Goal: Information Seeking & Learning: Learn about a topic

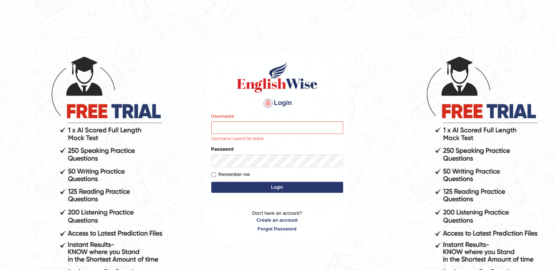
scroll to position [67, 0]
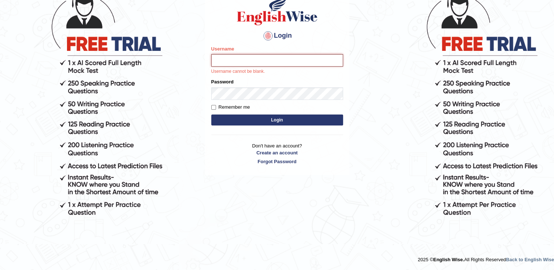
click at [243, 63] on input "Username" at bounding box center [277, 60] width 132 height 12
type input "04100"
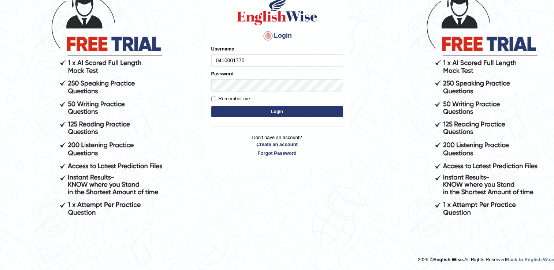
type input "0410001775"
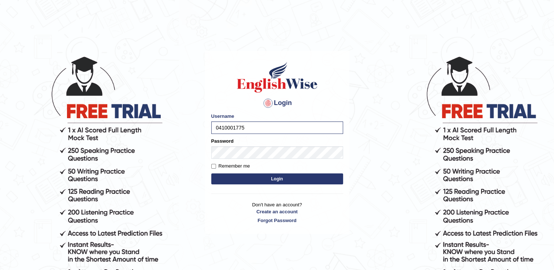
click at [251, 179] on button "Login" at bounding box center [277, 179] width 132 height 11
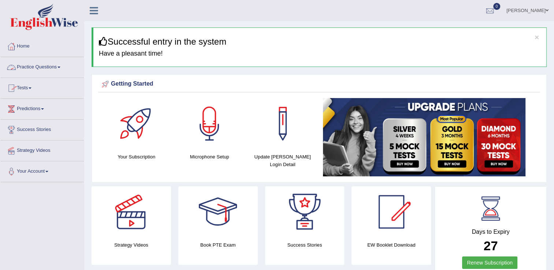
click at [60, 67] on span at bounding box center [59, 67] width 3 height 1
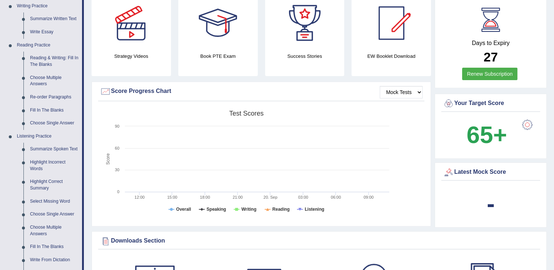
scroll to position [192, 0]
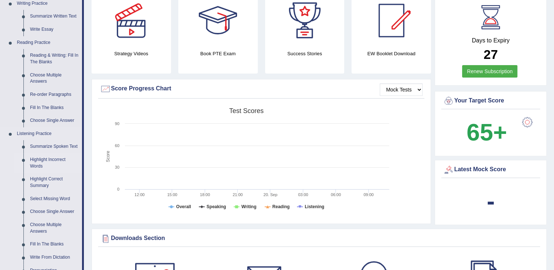
click at [45, 162] on link "Highlight Incorrect Words" at bounding box center [54, 162] width 55 height 19
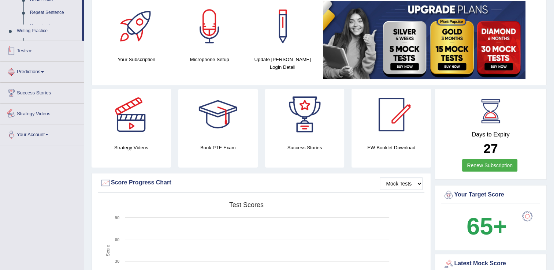
scroll to position [245, 0]
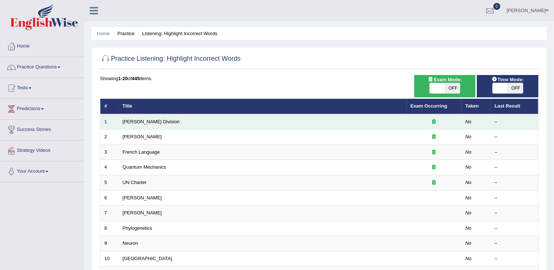
click at [127, 125] on td "Ward Division" at bounding box center [263, 121] width 288 height 15
click at [128, 122] on link "Ward Division" at bounding box center [151, 121] width 57 height 5
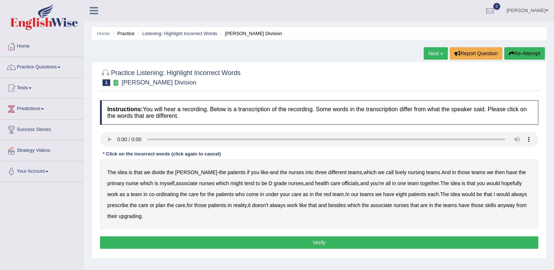
click at [122, 172] on b "idea" at bounding box center [123, 173] width 10 height 6
click at [374, 212] on div "The idea is that we divide the ward - the patients if you like - and the nurses…" at bounding box center [319, 195] width 438 height 70
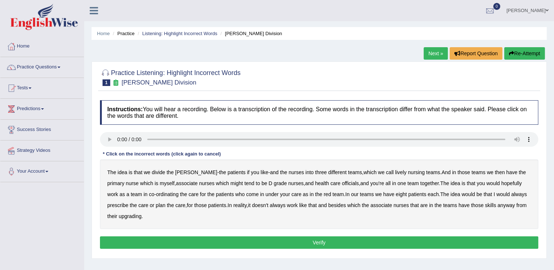
click at [333, 179] on div "The idea is that we divide the ward - the patients if you like - and the nurses…" at bounding box center [319, 195] width 438 height 70
click at [342, 183] on b "officials" at bounding box center [350, 184] width 17 height 6
click at [511, 193] on b "always" at bounding box center [519, 195] width 16 height 6
click at [382, 244] on button "Verify" at bounding box center [319, 243] width 438 height 12
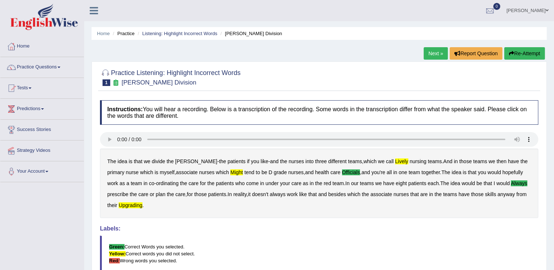
click at [519, 54] on button "Re-Attempt" at bounding box center [524, 53] width 41 height 12
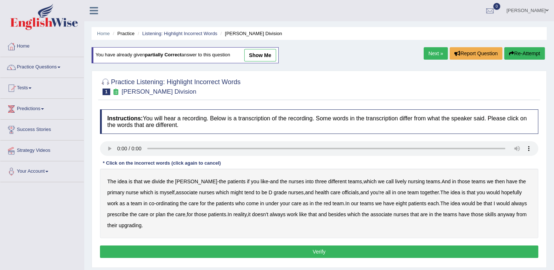
click at [395, 181] on b "lively" at bounding box center [400, 182] width 11 height 6
click at [342, 192] on b "officials" at bounding box center [350, 193] width 17 height 6
click at [511, 203] on b "always" at bounding box center [519, 204] width 16 height 6
click at [119, 226] on b "upgrading" at bounding box center [130, 226] width 23 height 6
click at [229, 253] on button "Verify" at bounding box center [319, 252] width 438 height 12
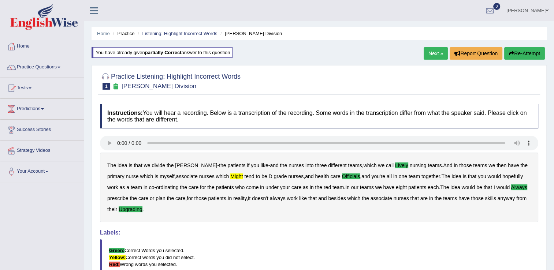
click at [437, 52] on link "Next »" at bounding box center [436, 53] width 24 height 12
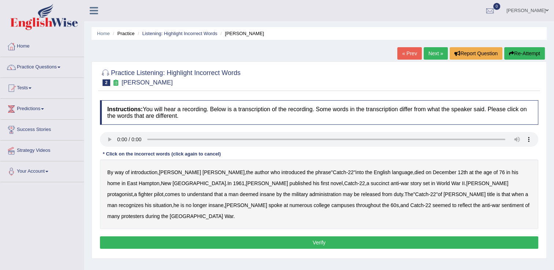
click at [371, 184] on b "succinct" at bounding box center [380, 184] width 19 height 6
click at [310, 193] on b "administration" at bounding box center [326, 195] width 32 height 6
click at [172, 203] on b "situation" at bounding box center [162, 206] width 19 height 6
click at [458, 206] on b "reflect" at bounding box center [465, 206] width 14 height 6
click at [407, 237] on button "Verify" at bounding box center [319, 243] width 438 height 12
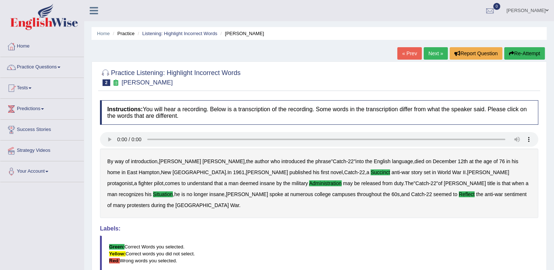
click at [436, 53] on link "Next »" at bounding box center [436, 53] width 24 height 12
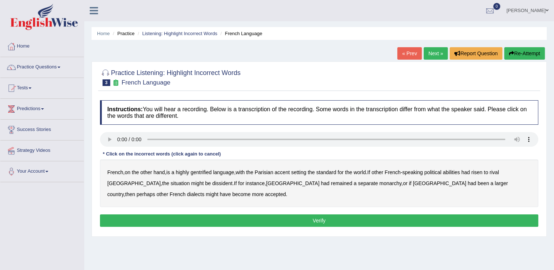
click at [199, 171] on b "gentrified" at bounding box center [200, 173] width 21 height 6
click at [453, 170] on b "abilities" at bounding box center [451, 173] width 17 height 6
click at [212, 184] on b "dissident" at bounding box center [222, 184] width 20 height 6
click at [379, 184] on b "monarchy" at bounding box center [390, 184] width 22 height 6
click at [248, 216] on button "Verify" at bounding box center [319, 221] width 438 height 12
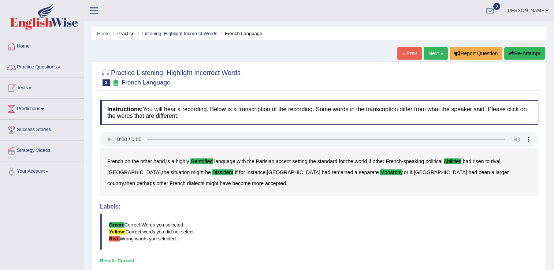
click at [61, 68] on link "Practice Questions" at bounding box center [42, 66] width 84 height 18
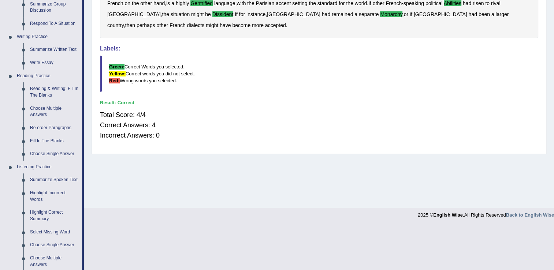
scroll to position [170, 0]
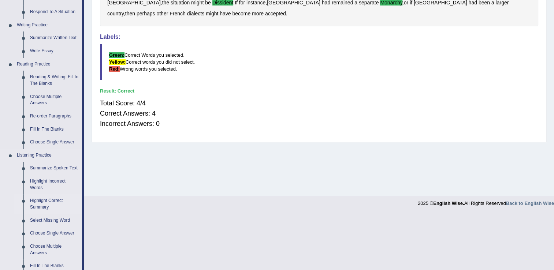
click at [44, 204] on link "Highlight Correct Summary" at bounding box center [54, 204] width 55 height 19
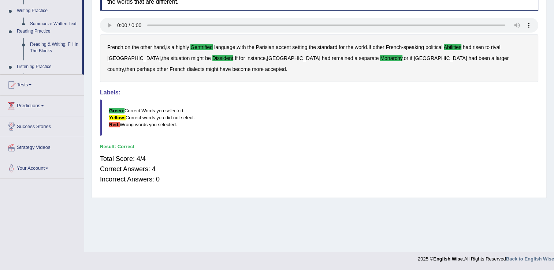
scroll to position [114, 0]
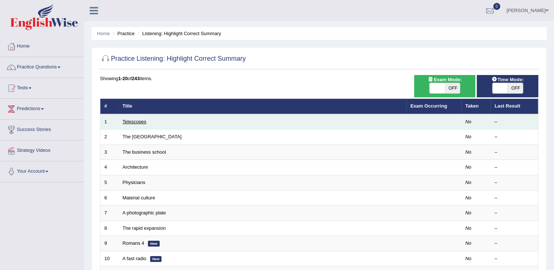
click at [130, 123] on link "Telescopes" at bounding box center [135, 121] width 24 height 5
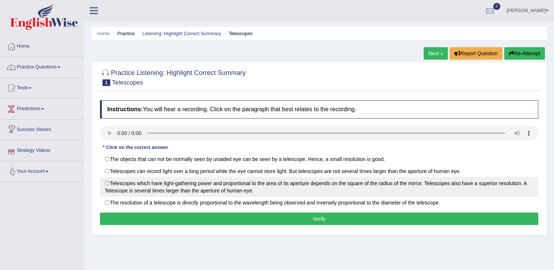
click at [108, 184] on label "Telescopes which have light-gathering power and proportional to the area of its…" at bounding box center [319, 187] width 438 height 20
radio input "true"
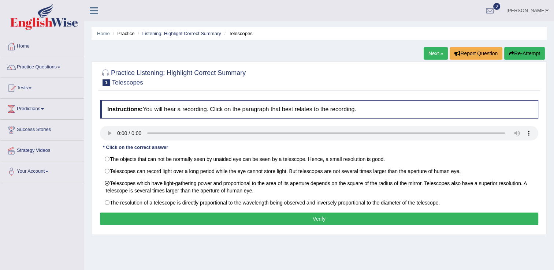
drag, startPoint x: 495, startPoint y: 190, endPoint x: 365, endPoint y: 226, distance: 134.7
click at [365, 226] on div "Instructions: You will hear a recording. Click on the paragraph that best relat…" at bounding box center [319, 164] width 442 height 134
click at [341, 221] on button "Verify" at bounding box center [319, 219] width 438 height 12
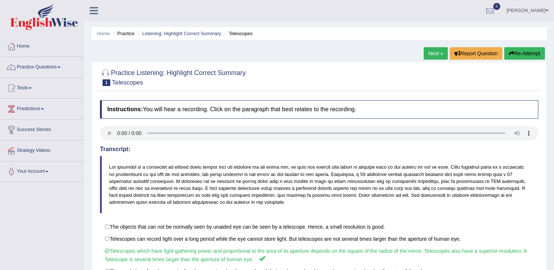
click at [439, 56] on link "Next »" at bounding box center [436, 53] width 24 height 12
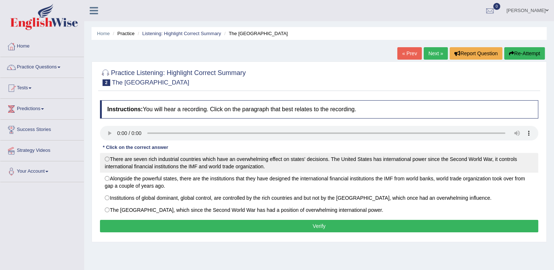
click at [107, 160] on label "There are seven rich industrial countries which have an overwhelming effect on …" at bounding box center [319, 163] width 438 height 20
radio input "true"
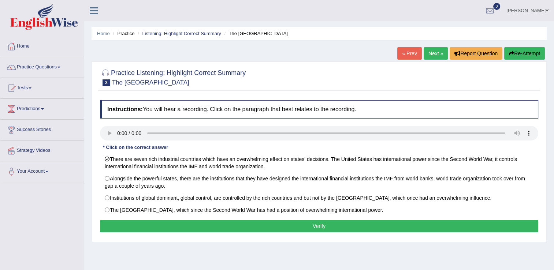
click at [137, 222] on button "Verify" at bounding box center [319, 226] width 438 height 12
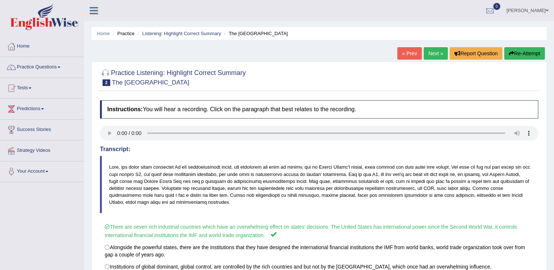
click at [430, 53] on link "Next »" at bounding box center [436, 53] width 24 height 12
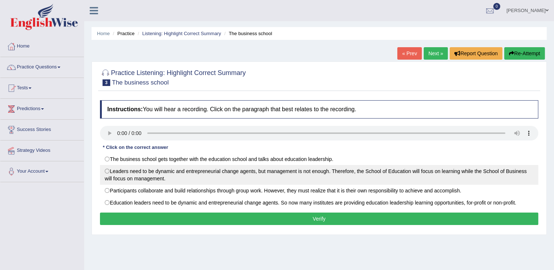
click at [108, 171] on label "Leaders need to be dynamic and entrepreneurial change agents, but management is…" at bounding box center [319, 175] width 438 height 20
radio input "true"
drag, startPoint x: 202, startPoint y: 180, endPoint x: 210, endPoint y: 177, distance: 8.4
click at [210, 177] on label "Leaders need to be dynamic and entrepreneurial change agents, but management is…" at bounding box center [319, 175] width 438 height 20
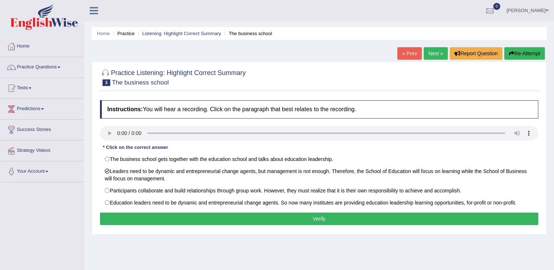
click at [150, 219] on button "Verify" at bounding box center [319, 219] width 438 height 12
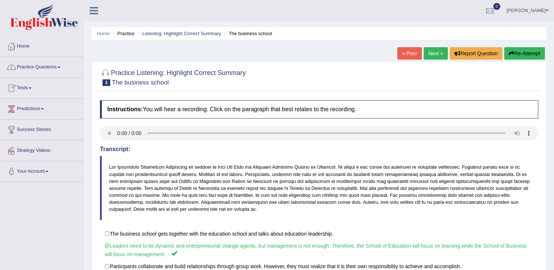
click at [60, 67] on span at bounding box center [59, 67] width 3 height 1
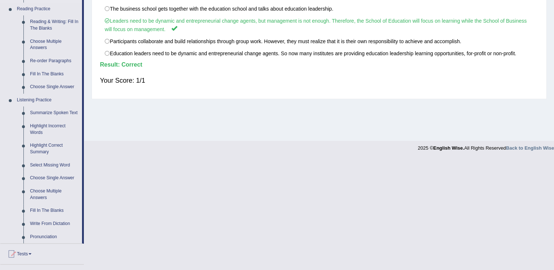
scroll to position [228, 0]
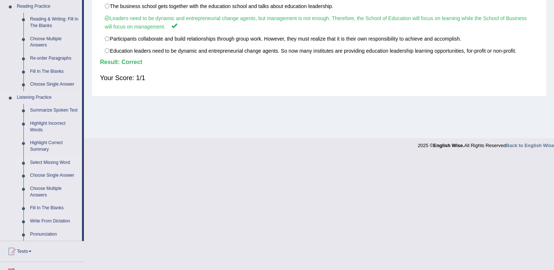
click at [41, 165] on link "Select Missing Word" at bounding box center [54, 162] width 55 height 13
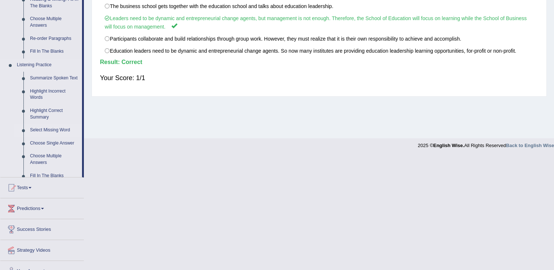
scroll to position [114, 0]
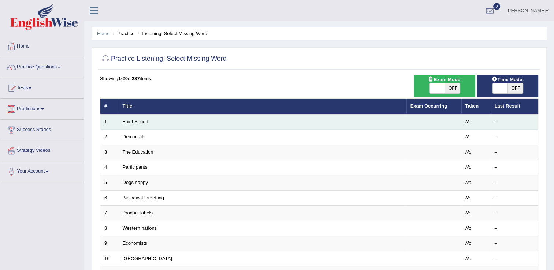
click at [130, 125] on td "Faint Sound" at bounding box center [263, 121] width 288 height 15
click at [130, 121] on link "Faint Sound" at bounding box center [136, 121] width 26 height 5
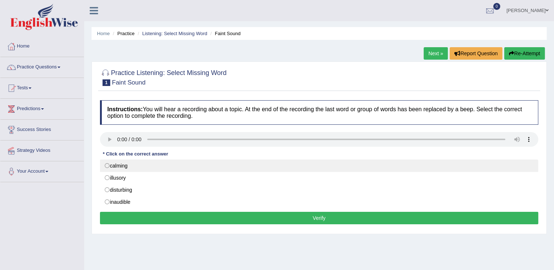
click at [108, 166] on label "calming" at bounding box center [319, 166] width 438 height 12
radio input "true"
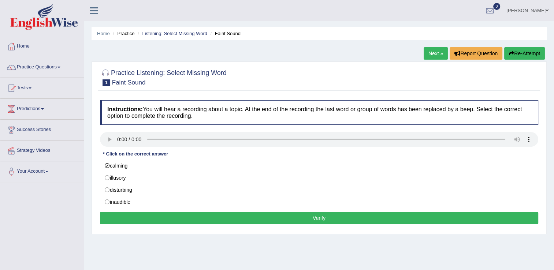
click at [151, 215] on button "Verify" at bounding box center [319, 218] width 438 height 12
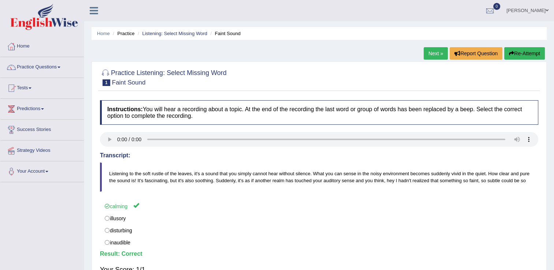
click at [429, 55] on link "Next »" at bounding box center [436, 53] width 24 height 12
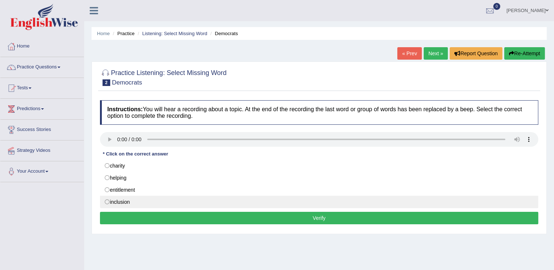
click at [108, 201] on label "inclusion" at bounding box center [319, 202] width 438 height 12
radio input "true"
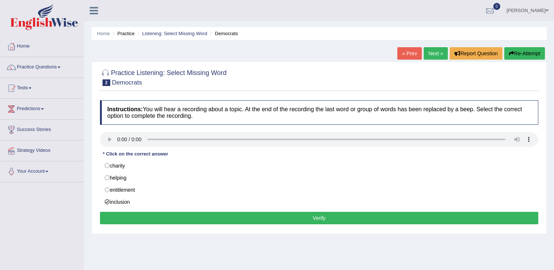
click at [114, 215] on button "Verify" at bounding box center [319, 218] width 438 height 12
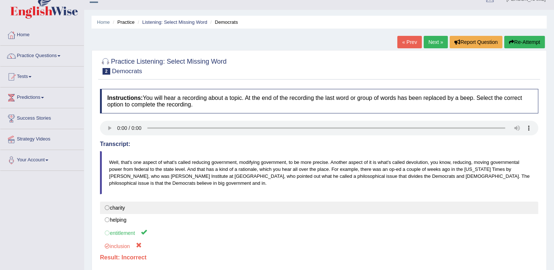
scroll to position [5, 0]
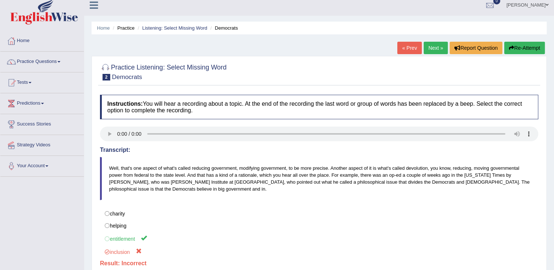
click at [522, 47] on button "Re-Attempt" at bounding box center [524, 48] width 41 height 12
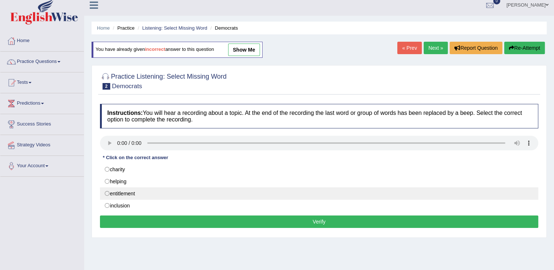
click at [106, 193] on label "entitlement" at bounding box center [319, 194] width 438 height 12
radio input "true"
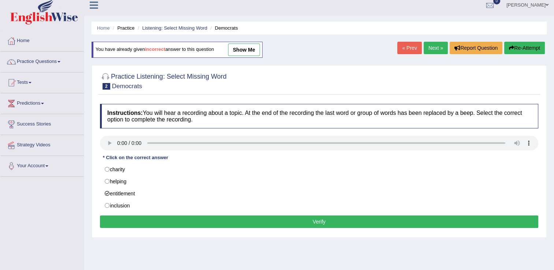
click at [162, 216] on button "Verify" at bounding box center [319, 222] width 438 height 12
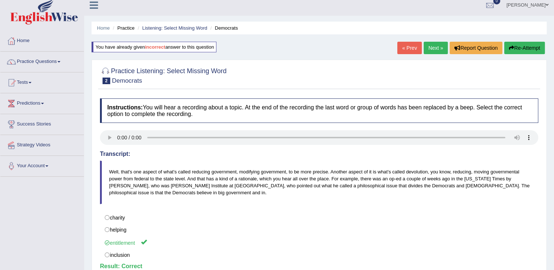
click at [433, 50] on link "Next »" at bounding box center [436, 48] width 24 height 12
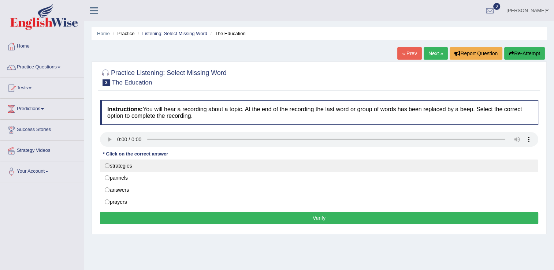
click at [106, 165] on label "strategies" at bounding box center [319, 166] width 438 height 12
radio input "true"
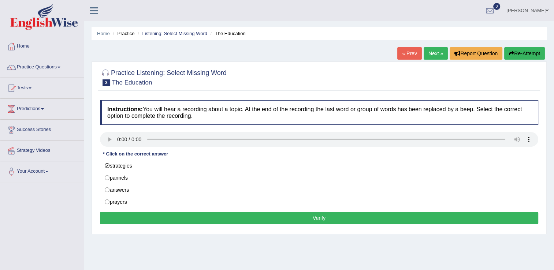
click at [142, 215] on button "Verify" at bounding box center [319, 218] width 438 height 12
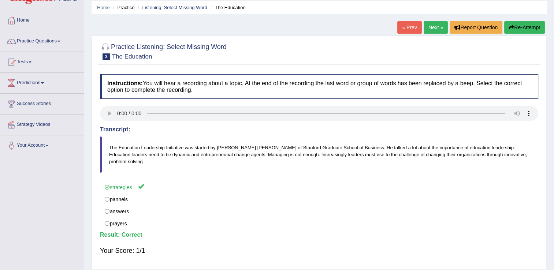
scroll to position [25, 0]
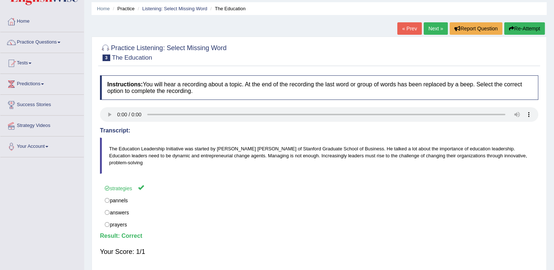
click at [437, 30] on link "Next »" at bounding box center [436, 28] width 24 height 12
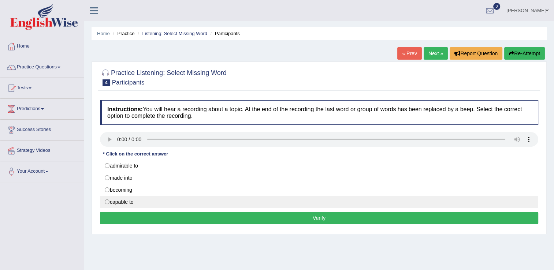
click at [105, 200] on label "capable to" at bounding box center [319, 202] width 438 height 12
radio input "true"
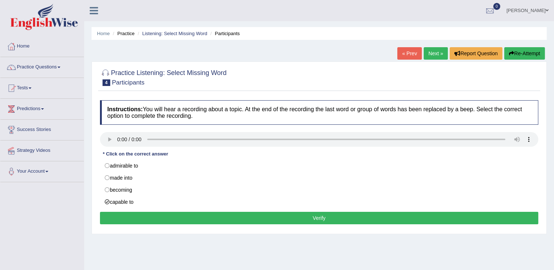
click at [144, 217] on button "Verify" at bounding box center [319, 218] width 438 height 12
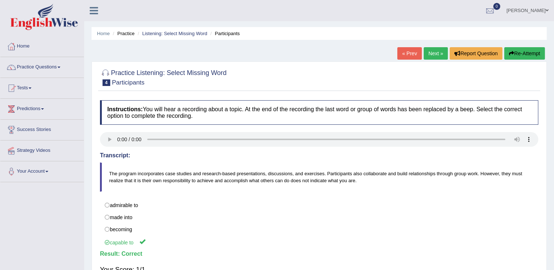
click at [434, 52] on link "Next »" at bounding box center [436, 53] width 24 height 12
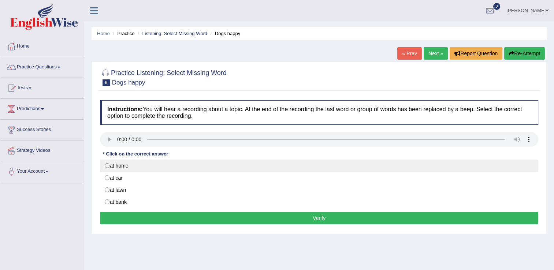
click at [105, 167] on label "at home" at bounding box center [319, 166] width 438 height 12
radio input "true"
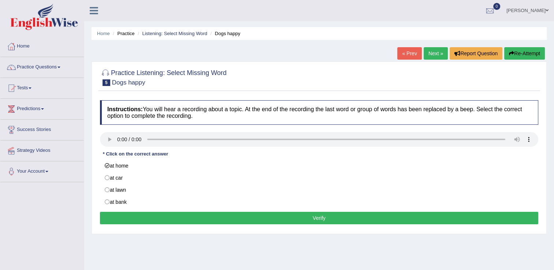
click at [140, 215] on button "Verify" at bounding box center [319, 218] width 438 height 12
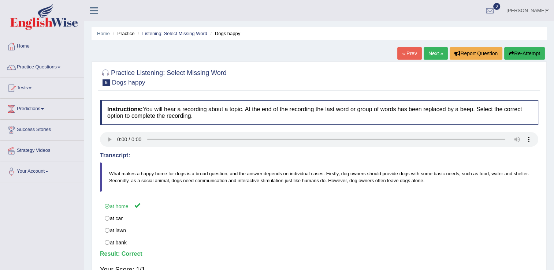
click at [437, 55] on link "Next »" at bounding box center [436, 53] width 24 height 12
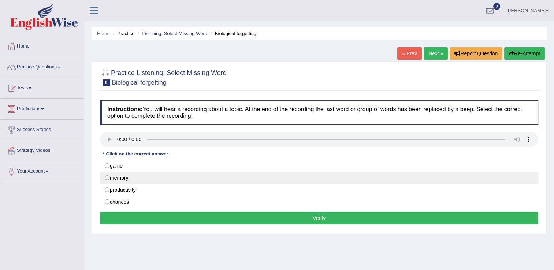
click at [107, 177] on label "memory" at bounding box center [319, 178] width 438 height 12
radio input "true"
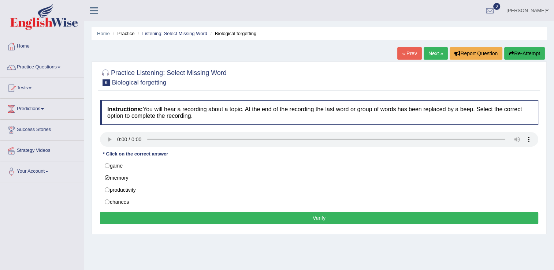
click at [147, 213] on button "Verify" at bounding box center [319, 218] width 438 height 12
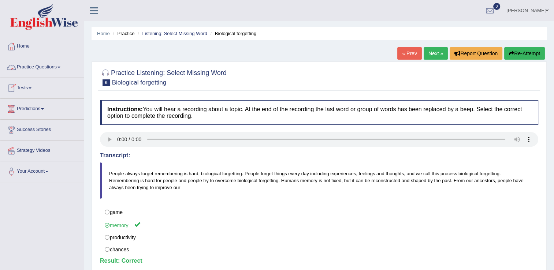
click at [61, 66] on link "Practice Questions" at bounding box center [42, 66] width 84 height 18
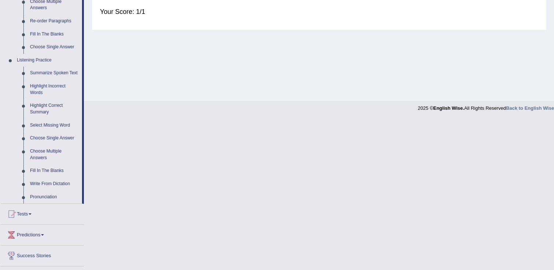
scroll to position [277, 0]
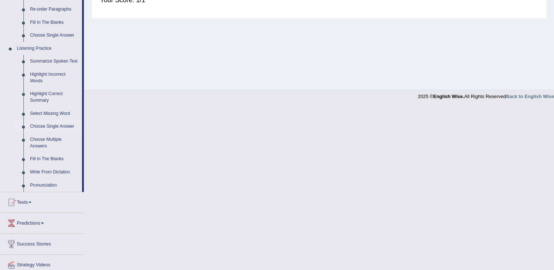
click at [62, 125] on link "Choose Single Answer" at bounding box center [54, 126] width 55 height 13
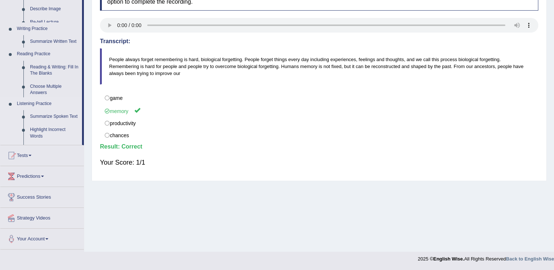
scroll to position [114, 0]
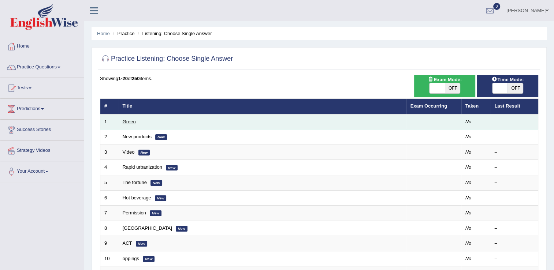
click at [127, 123] on link "Green" at bounding box center [129, 121] width 13 height 5
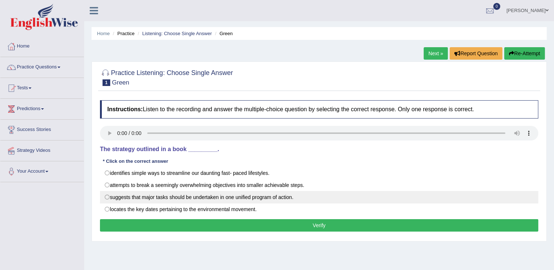
click at [107, 195] on label "suggests that major tasks should be undertaken in one unified program of action." at bounding box center [319, 197] width 438 height 12
radio input "true"
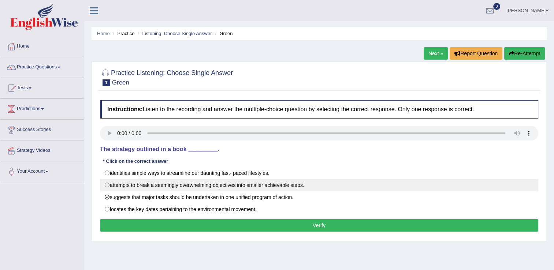
click at [108, 185] on label "attempts to break a seemingly overwhelming objectives into smaller achievable s…" at bounding box center [319, 185] width 438 height 12
radio input "true"
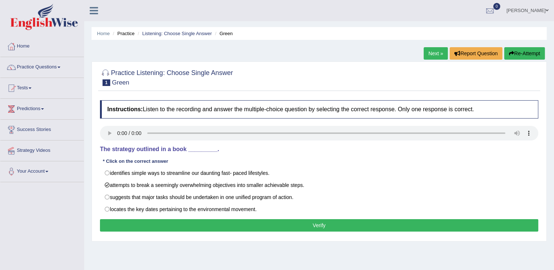
click at [176, 231] on div "Instructions: Listen to the recording and answer the multiple-choice question b…" at bounding box center [319, 167] width 442 height 141
click at [174, 227] on button "Verify" at bounding box center [319, 225] width 438 height 12
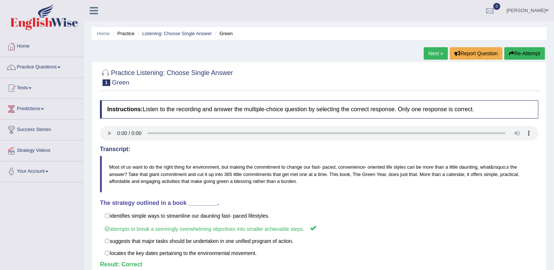
click at [428, 48] on link "Next »" at bounding box center [436, 53] width 24 height 12
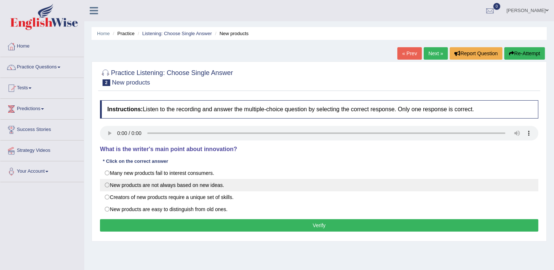
click at [108, 184] on label "New products are not always based on new ideas." at bounding box center [319, 185] width 438 height 12
radio input "true"
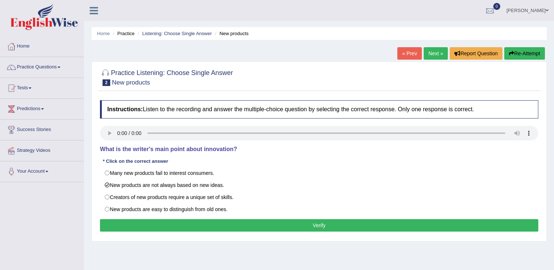
click at [123, 228] on button "Verify" at bounding box center [319, 225] width 438 height 12
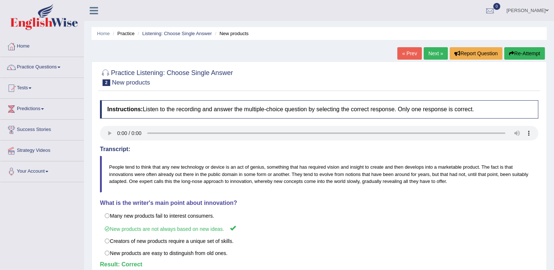
click at [434, 55] on link "Next »" at bounding box center [436, 53] width 24 height 12
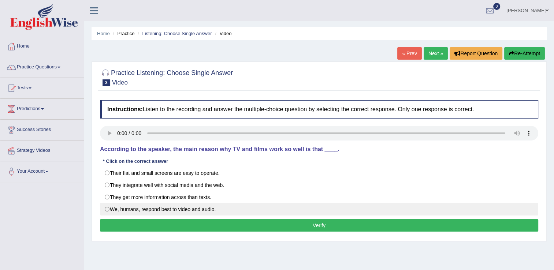
click at [107, 209] on label "We, humans, respond best to video and audio." at bounding box center [319, 209] width 438 height 12
radio input "true"
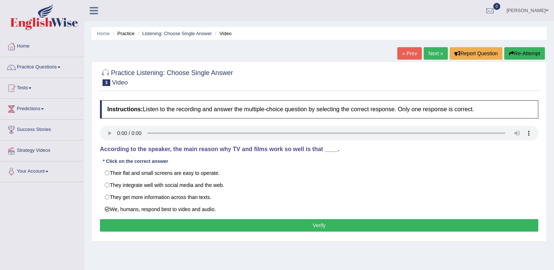
click at [186, 227] on button "Verify" at bounding box center [319, 225] width 438 height 12
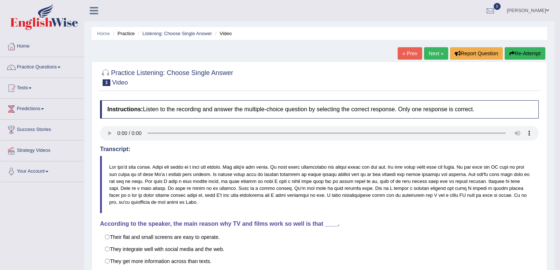
click at [186, 227] on body "Toggle navigation Home Practice Questions Speaking Practice Read Aloud Repeat S…" at bounding box center [280, 135] width 560 height 270
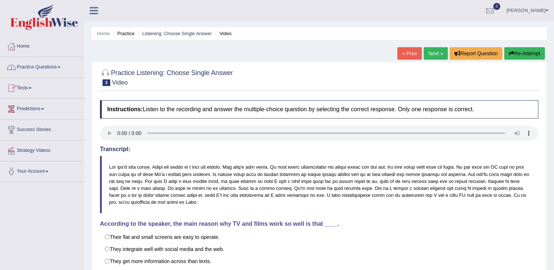
click at [61, 69] on link "Practice Questions" at bounding box center [42, 66] width 84 height 18
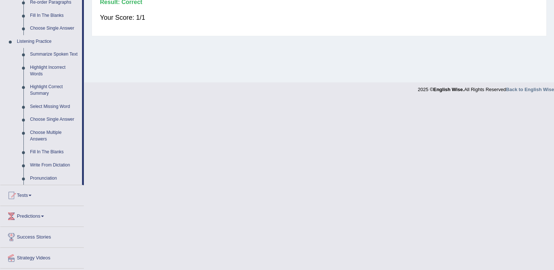
scroll to position [284, 0]
click at [53, 138] on link "Choose Multiple Answers" at bounding box center [54, 135] width 55 height 19
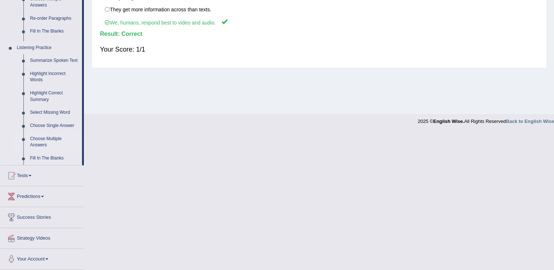
scroll to position [114, 0]
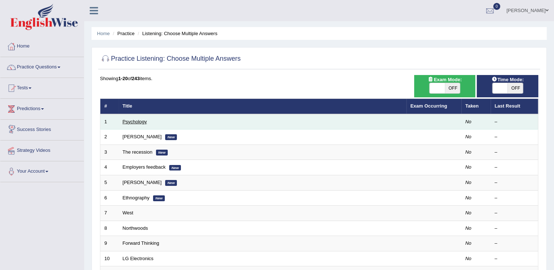
click at [125, 122] on link "Psychology" at bounding box center [135, 121] width 24 height 5
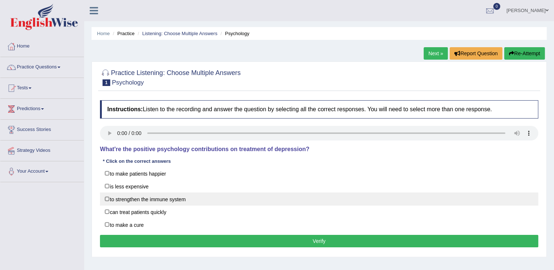
click at [105, 197] on label "to strengthen the immune system" at bounding box center [319, 199] width 438 height 13
checkbox input "true"
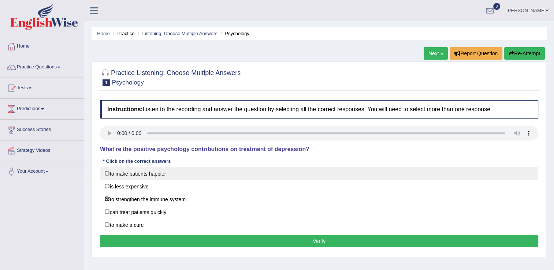
click at [105, 171] on label "to make patients happier" at bounding box center [319, 173] width 438 height 13
click at [105, 173] on label "to make patients happier" at bounding box center [319, 173] width 438 height 13
checkbox input "false"
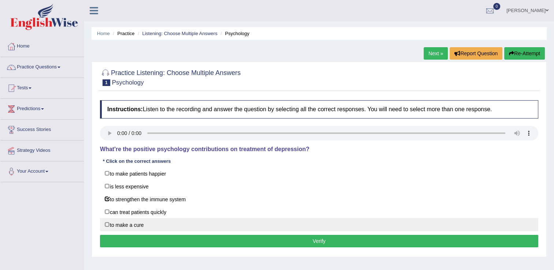
click at [105, 222] on label "to make a cure" at bounding box center [319, 224] width 438 height 13
checkbox input "true"
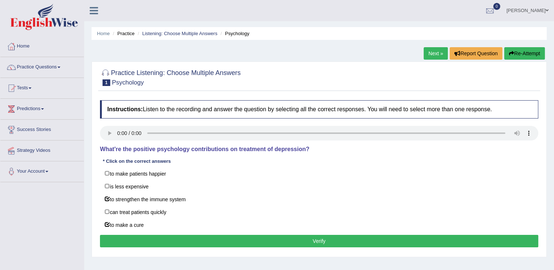
click at [133, 235] on button "Verify" at bounding box center [319, 241] width 438 height 12
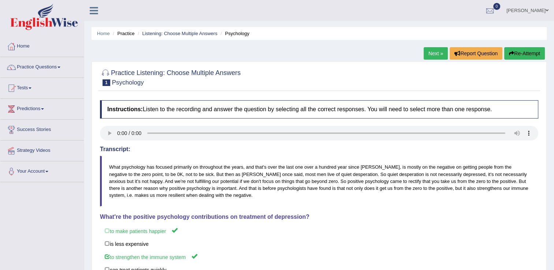
click at [516, 53] on button "Re-Attempt" at bounding box center [524, 53] width 41 height 12
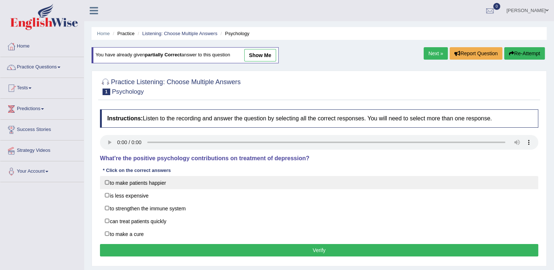
click at [108, 182] on label "to make patients happier" at bounding box center [319, 182] width 438 height 13
checkbox input "true"
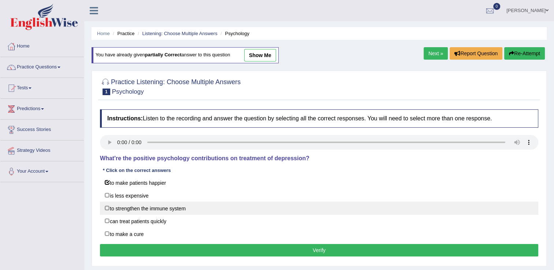
click at [104, 207] on label "to strengthen the immune system" at bounding box center [319, 208] width 438 height 13
checkbox input "true"
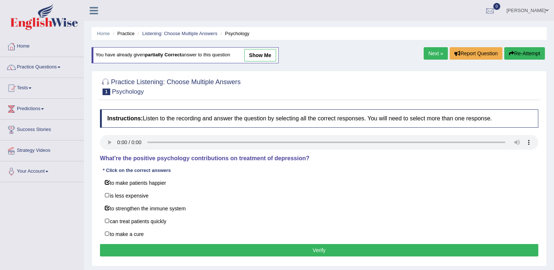
click at [185, 251] on button "Verify" at bounding box center [319, 250] width 438 height 12
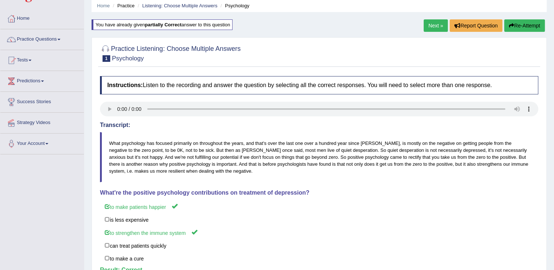
scroll to position [28, 0]
click at [433, 23] on link "Next »" at bounding box center [436, 25] width 24 height 12
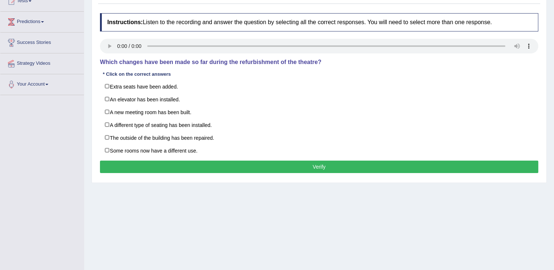
scroll to position [114, 0]
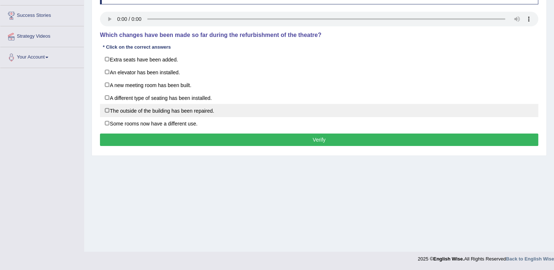
click at [105, 107] on label "The outside of the building has been repaired." at bounding box center [319, 110] width 438 height 13
checkbox input "true"
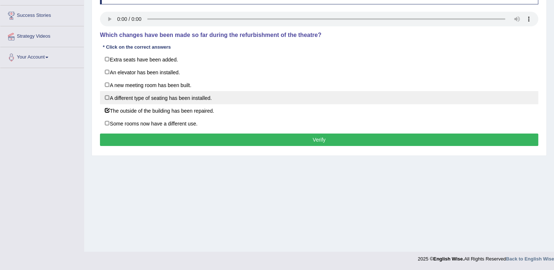
click at [105, 99] on label "A different type of seating has been installed." at bounding box center [319, 97] width 438 height 13
checkbox input "true"
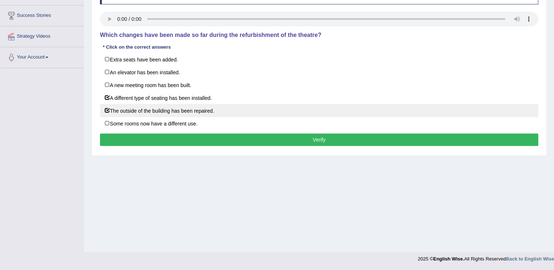
click at [112, 111] on label "The outside of the building has been repaired." at bounding box center [319, 110] width 438 height 13
checkbox input "true"
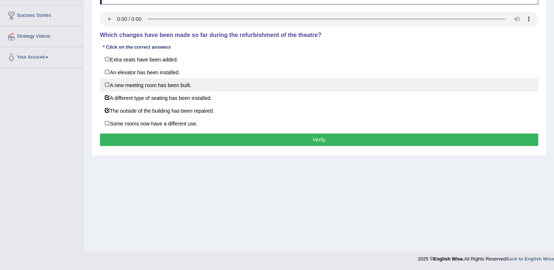
click at [103, 82] on label "A new meeting room has been built." at bounding box center [319, 84] width 438 height 13
checkbox input "true"
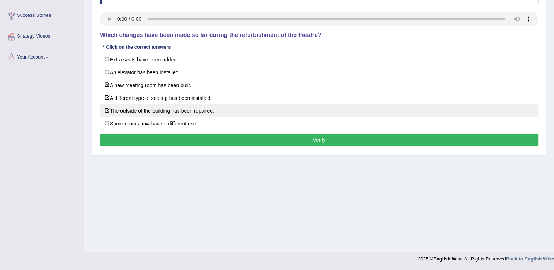
click at [107, 108] on label "The outside of the building has been repaired." at bounding box center [319, 110] width 438 height 13
checkbox input "false"
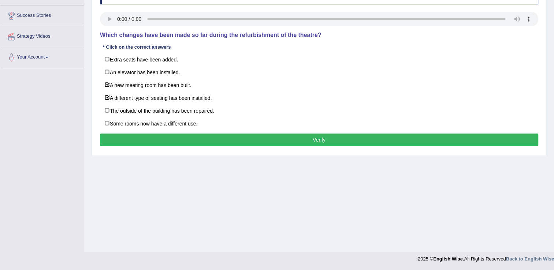
click at [139, 135] on button "Verify" at bounding box center [319, 140] width 438 height 12
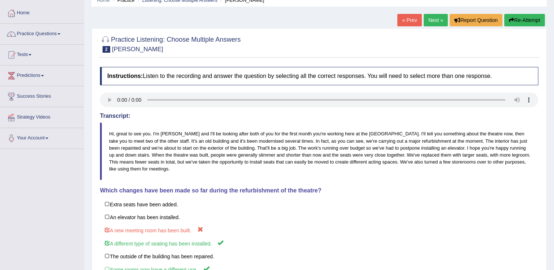
scroll to position [33, 0]
click at [437, 20] on link "Next »" at bounding box center [436, 20] width 24 height 12
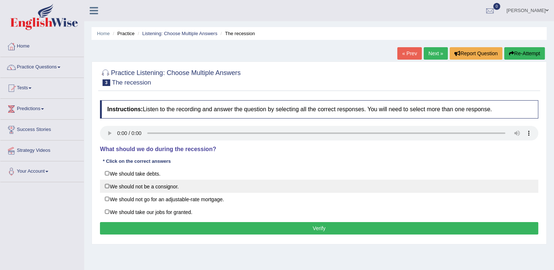
click at [106, 186] on label "We should not be a consignor." at bounding box center [319, 186] width 438 height 13
checkbox input "true"
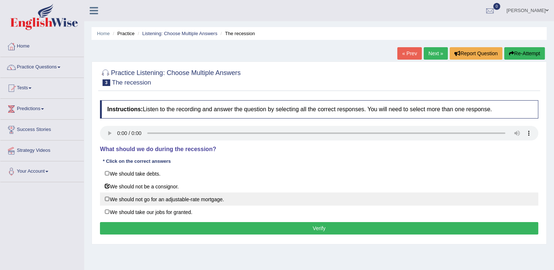
click at [105, 199] on label "We should not go for an adjustable-rate mortgage." at bounding box center [319, 199] width 438 height 13
checkbox input "true"
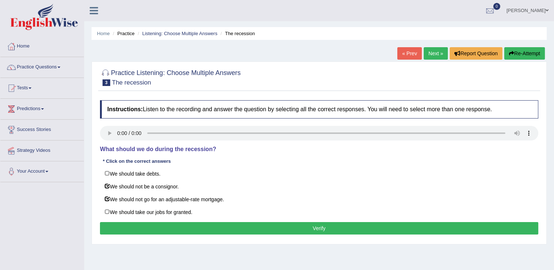
click at [151, 228] on button "Verify" at bounding box center [319, 228] width 438 height 12
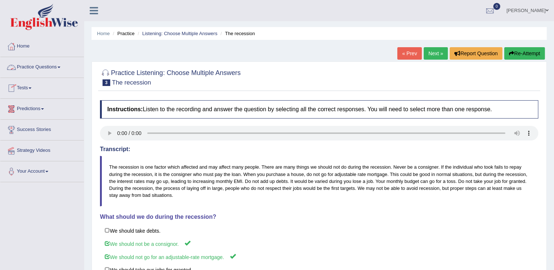
click at [60, 66] on link "Practice Questions" at bounding box center [42, 66] width 84 height 18
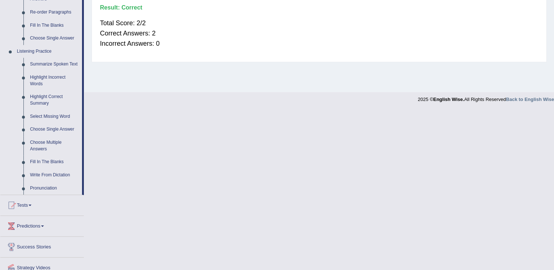
scroll to position [273, 0]
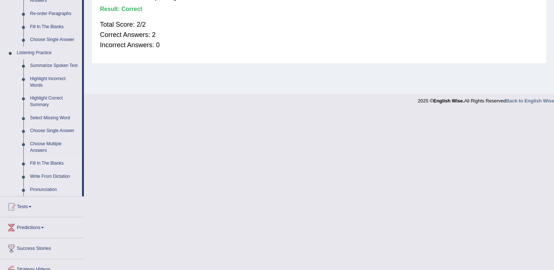
click at [42, 168] on link "Fill In The Blanks" at bounding box center [54, 163] width 55 height 13
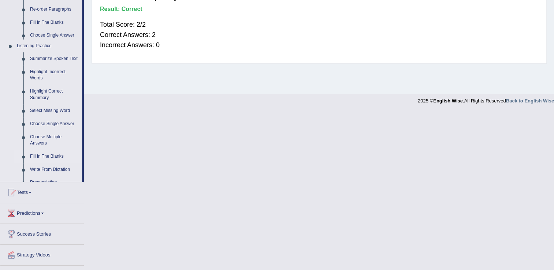
scroll to position [114, 0]
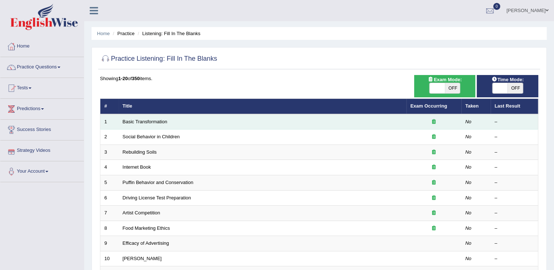
click at [122, 124] on td "Basic Transformation" at bounding box center [263, 121] width 288 height 15
click at [127, 122] on link "Basic Transformation" at bounding box center [145, 121] width 45 height 5
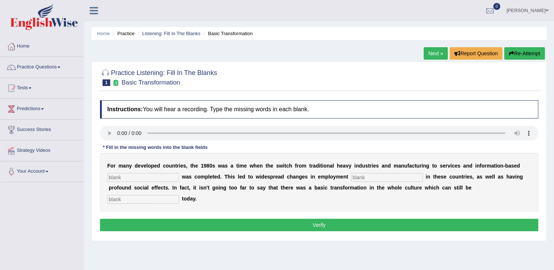
click at [158, 177] on input "text" at bounding box center [143, 177] width 72 height 9
click at [529, 56] on button "Re-Attempt" at bounding box center [524, 53] width 41 height 12
click at [120, 176] on input "text" at bounding box center [143, 177] width 72 height 9
type input "E"
type input "enterprises"
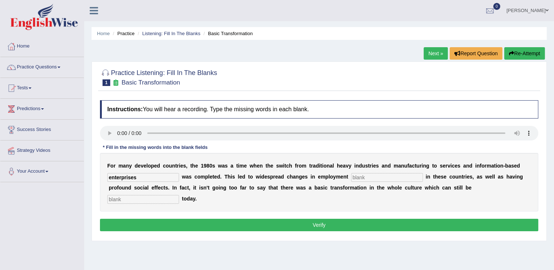
click at [351, 177] on input "text" at bounding box center [387, 177] width 72 height 9
type input "patterns"
click at [179, 195] on input "text" at bounding box center [143, 199] width 72 height 9
type input "absorbed"
click at [447, 219] on button "Verify" at bounding box center [319, 225] width 438 height 12
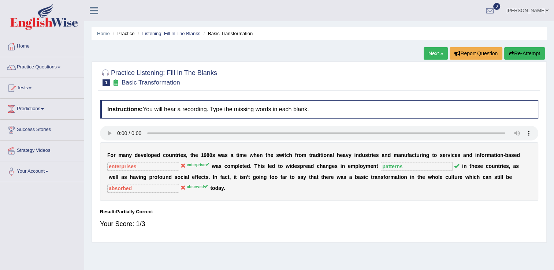
click at [530, 55] on button "Re-Attempt" at bounding box center [524, 53] width 41 height 12
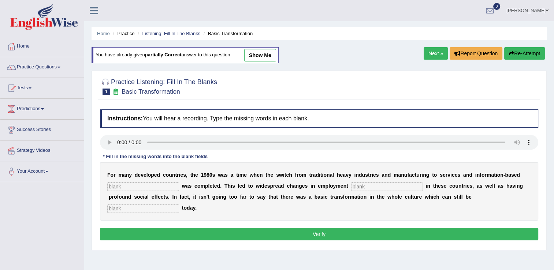
click at [351, 186] on input "text" at bounding box center [387, 186] width 72 height 9
type input "patterns"
click at [119, 188] on input "text" at bounding box center [143, 186] width 72 height 9
type input "enterprise"
click at [179, 204] on input "text" at bounding box center [143, 208] width 72 height 9
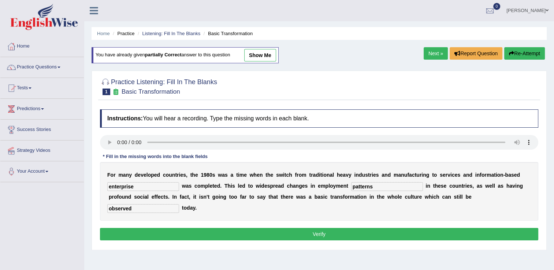
type input "observed"
click at [504, 228] on button "Verify" at bounding box center [319, 234] width 438 height 12
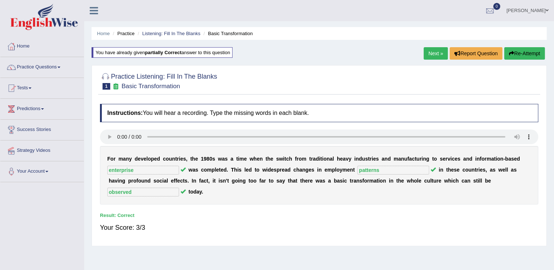
click at [434, 53] on link "Next »" at bounding box center [436, 53] width 24 height 12
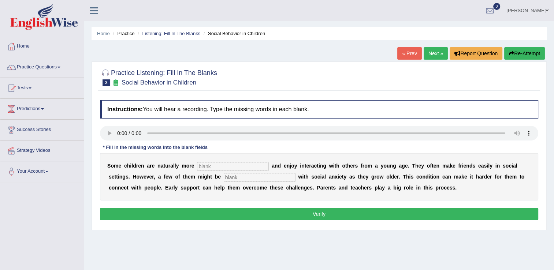
click at [197, 166] on input "text" at bounding box center [233, 166] width 72 height 9
click at [201, 167] on input "text" at bounding box center [233, 166] width 72 height 9
type input "sociable"
click at [224, 175] on input "text" at bounding box center [260, 177] width 72 height 9
type input "diagnose"
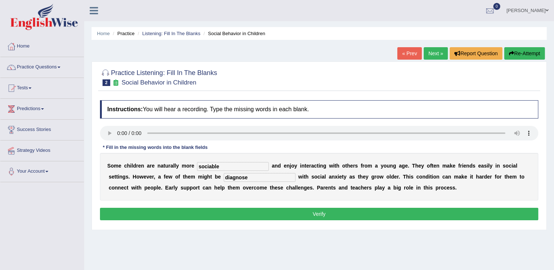
click at [359, 216] on button "Verify" at bounding box center [319, 214] width 438 height 12
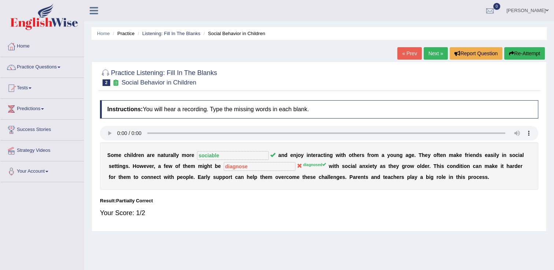
click at [435, 49] on link "Next »" at bounding box center [436, 53] width 24 height 12
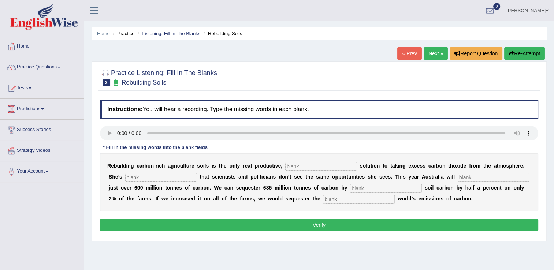
click at [388, 167] on b at bounding box center [389, 166] width 3 height 6
click at [125, 179] on input "text" at bounding box center [161, 177] width 72 height 9
type input "frustrated"
click at [458, 178] on input "text" at bounding box center [494, 177] width 72 height 9
type input "admite"
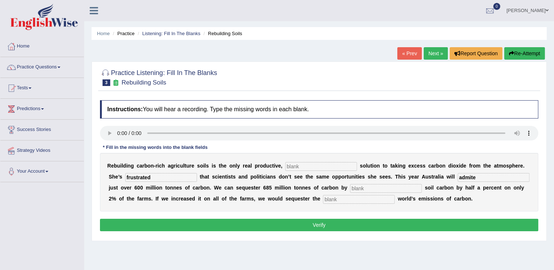
click at [350, 186] on input "text" at bounding box center [386, 188] width 72 height 9
type input "increasing"
click at [323, 199] on input "text" at bounding box center [359, 199] width 72 height 9
type input "whole"
click at [261, 226] on button "Verify" at bounding box center [319, 225] width 438 height 12
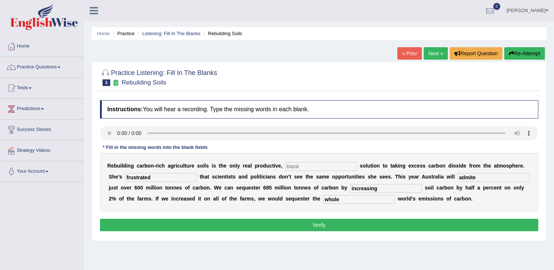
click at [261, 226] on button "Verify" at bounding box center [319, 225] width 438 height 12
click at [366, 160] on div "R e b u i l d i n g c a r b o n - r i c h a g r i c u l t u r e s o i l s i s t…" at bounding box center [319, 182] width 438 height 59
click at [288, 227] on button "Verify" at bounding box center [319, 225] width 438 height 12
click at [245, 214] on div "Instructions: You will hear a recording. Type the missing words in each blank. …" at bounding box center [319, 167] width 442 height 141
click at [252, 224] on button "Verify" at bounding box center [319, 225] width 438 height 12
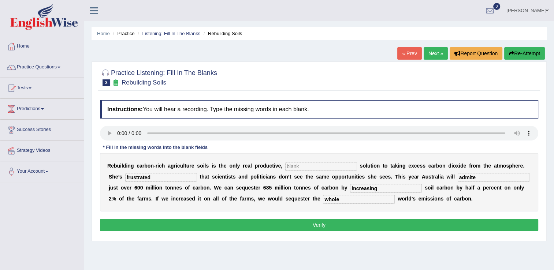
click at [285, 167] on input "text" at bounding box center [321, 166] width 72 height 9
type input "permanent"
click at [285, 225] on button "Verify" at bounding box center [319, 225] width 438 height 12
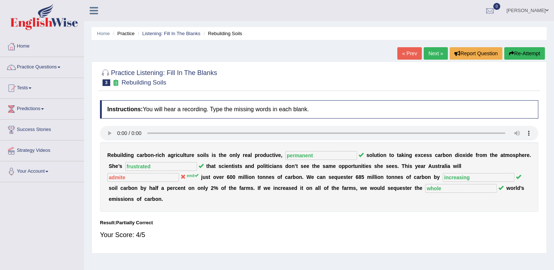
click at [440, 49] on link "Next »" at bounding box center [436, 53] width 24 height 12
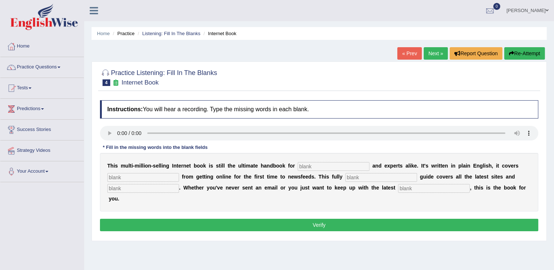
click at [298, 167] on input "text" at bounding box center [334, 166] width 72 height 9
type input "noverses"
click at [149, 179] on input "text" at bounding box center [143, 177] width 72 height 9
type input "everything"
click at [345, 178] on input "text" at bounding box center [381, 177] width 72 height 9
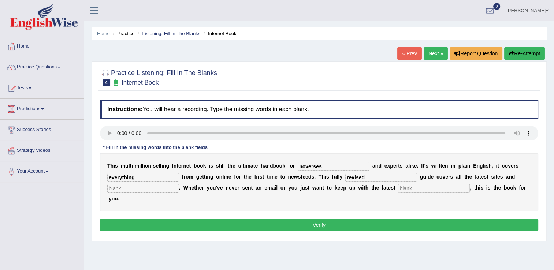
type input "revised"
click at [137, 190] on input "text" at bounding box center [143, 188] width 72 height 9
type input "courses"
click at [398, 188] on input "text" at bounding box center [434, 188] width 72 height 9
type input "developments"
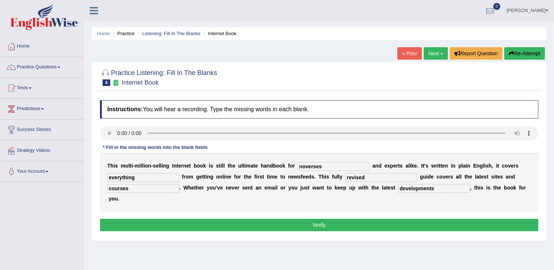
click at [429, 219] on button "Verify" at bounding box center [319, 225] width 438 height 12
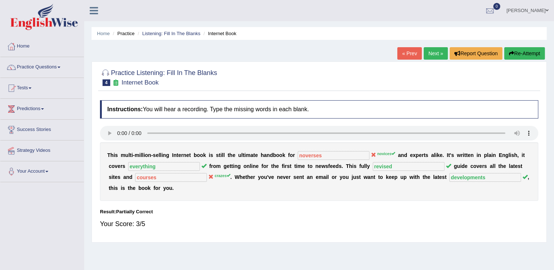
click at [430, 51] on link "Next »" at bounding box center [436, 53] width 24 height 12
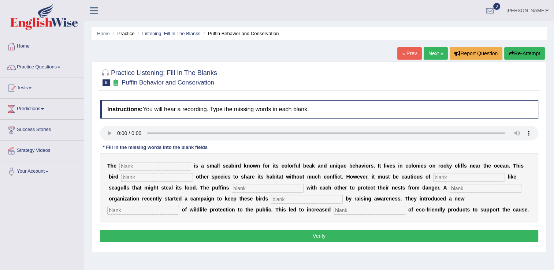
click at [130, 166] on input "text" at bounding box center [155, 166] width 72 height 9
type input "puffins"
click at [148, 181] on input "text" at bounding box center [157, 177] width 72 height 9
type input "allows"
click at [433, 178] on input "text" at bounding box center [469, 177] width 72 height 9
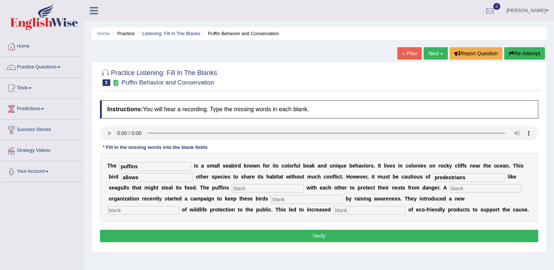
type input "predestrians"
click at [232, 188] on input "text" at bounding box center [268, 188] width 72 height 9
type input "coperate"
click at [450, 188] on input "text" at bounding box center [486, 188] width 72 height 9
type input "co"
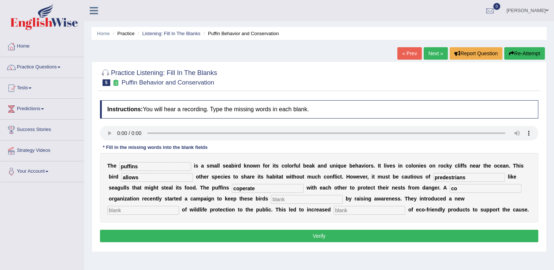
click at [271, 200] on input "text" at bounding box center [307, 199] width 72 height 9
type input "safe"
click at [179, 206] on input "text" at bounding box center [143, 210] width 72 height 9
type input "consuptions"
click at [334, 208] on input "text" at bounding box center [370, 210] width 72 height 9
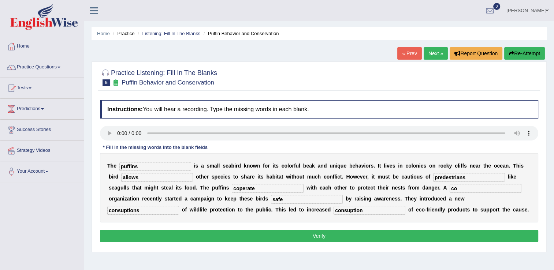
type input "consuption"
click at [179, 206] on input "consuptions" at bounding box center [143, 210] width 72 height 9
type input "conseption"
click at [450, 190] on input "co" at bounding box center [486, 188] width 72 height 9
type input "coorporate"
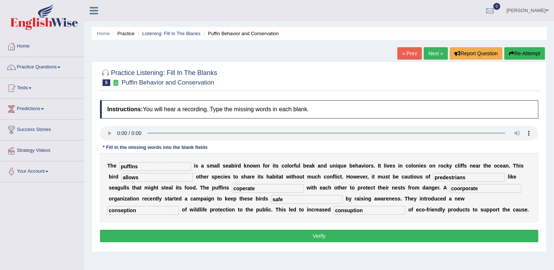
click at [385, 236] on button "Verify" at bounding box center [319, 236] width 438 height 12
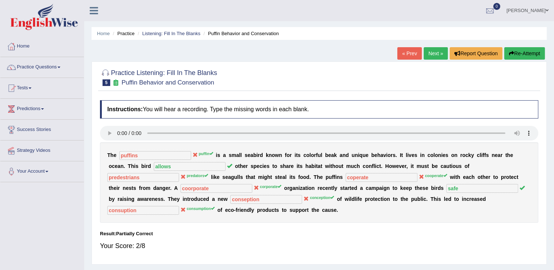
click at [527, 52] on button "Re-Attempt" at bounding box center [524, 53] width 41 height 12
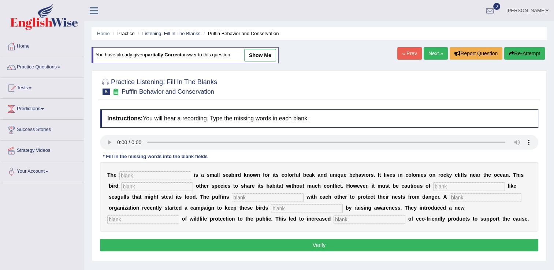
click at [125, 177] on input "text" at bounding box center [155, 175] width 72 height 9
type input "puffin"
click at [125, 187] on input "text" at bounding box center [157, 186] width 72 height 9
type input "allows"
click at [433, 185] on input "text" at bounding box center [469, 186] width 72 height 9
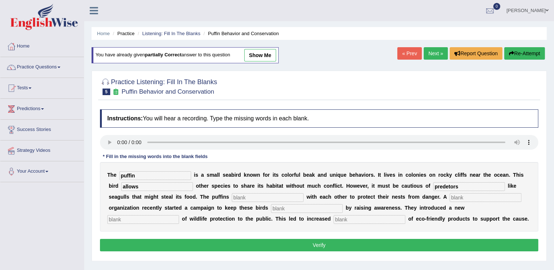
type input "predetors"
click at [232, 195] on input "text" at bounding box center [268, 197] width 72 height 9
type input "corporate"
click at [450, 193] on input "text" at bounding box center [486, 197] width 72 height 9
click at [450, 196] on input "text" at bounding box center [486, 197] width 72 height 9
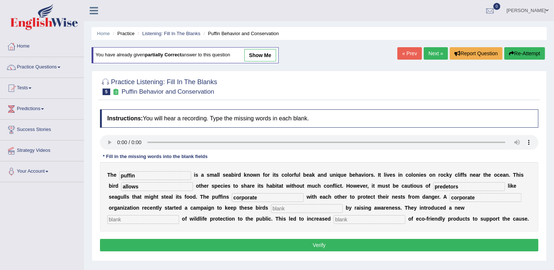
type input "corporate"
click at [271, 208] on input "text" at bounding box center [307, 208] width 72 height 9
type input "safe"
click at [179, 215] on input "text" at bounding box center [143, 219] width 72 height 9
type input "conseption"
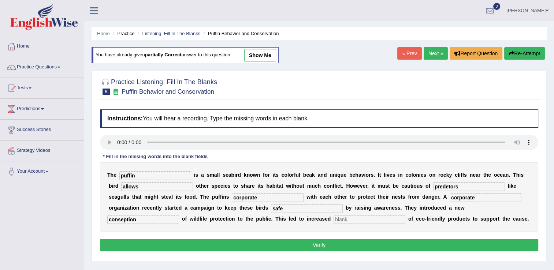
click at [334, 218] on input "text" at bounding box center [370, 219] width 72 height 9
type input "consumption"
click at [271, 241] on button "Verify" at bounding box center [319, 245] width 438 height 12
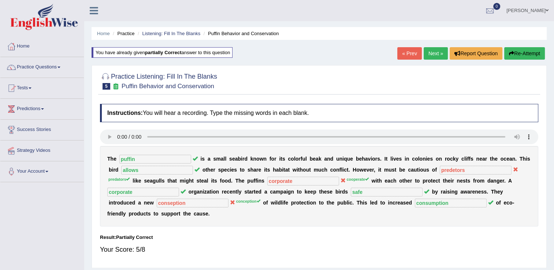
click at [435, 55] on link "Next »" at bounding box center [436, 53] width 24 height 12
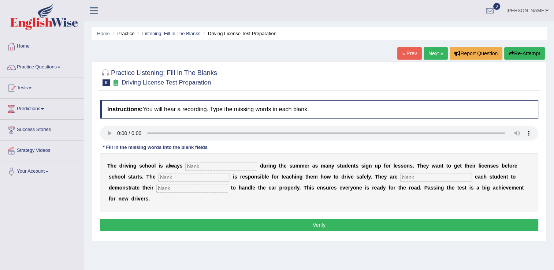
click at [185, 164] on input "text" at bounding box center [221, 166] width 72 height 9
type input "busy"
click at [158, 178] on input "text" at bounding box center [194, 177] width 72 height 9
type input "instructor"
click at [400, 176] on input "text" at bounding box center [436, 177] width 72 height 9
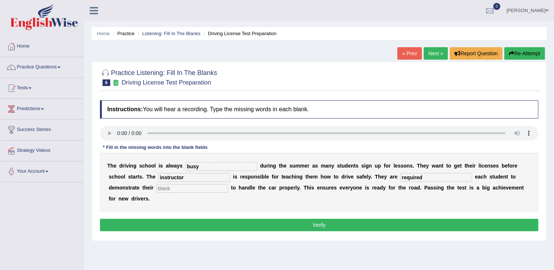
type input "required"
click at [156, 188] on input "text" at bounding box center [192, 188] width 72 height 9
type input "ability"
click at [149, 219] on button "Verify" at bounding box center [319, 225] width 438 height 12
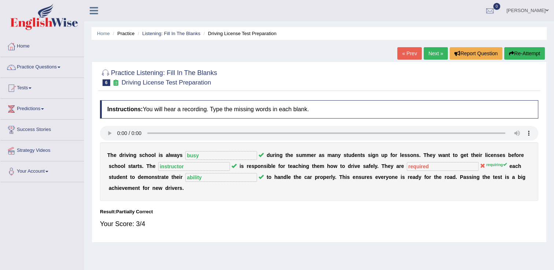
click at [437, 51] on link "Next »" at bounding box center [436, 53] width 24 height 12
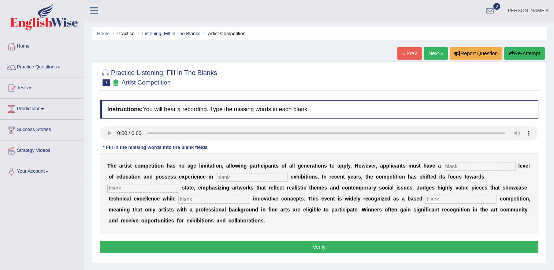
click at [444, 169] on input "text" at bounding box center [480, 166] width 72 height 9
click at [444, 168] on input "text" at bounding box center [480, 166] width 72 height 9
type input "graduate"
click at [216, 176] on input "text" at bounding box center [252, 177] width 72 height 9
type input "skulpture"
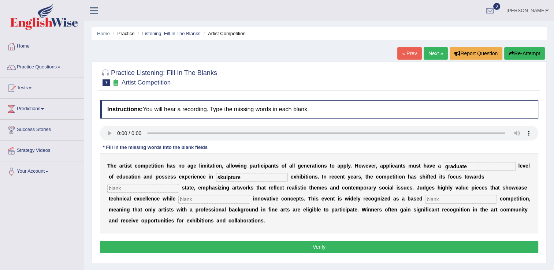
click at [179, 184] on input "text" at bounding box center [143, 188] width 72 height 9
type input "real"
click at [178, 200] on input "text" at bounding box center [214, 199] width 72 height 9
type input "incorporate"
click at [425, 199] on input "text" at bounding box center [461, 199] width 72 height 9
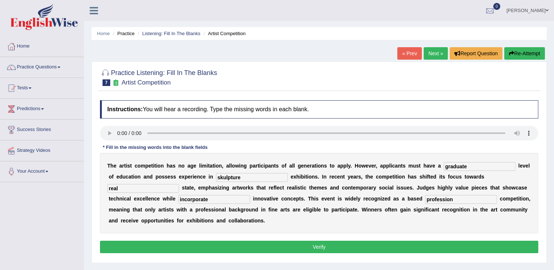
type input "profession"
click at [377, 244] on button "Verify" at bounding box center [319, 247] width 438 height 12
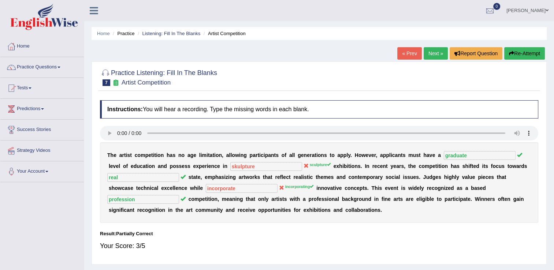
click at [431, 53] on link "Next »" at bounding box center [436, 53] width 24 height 12
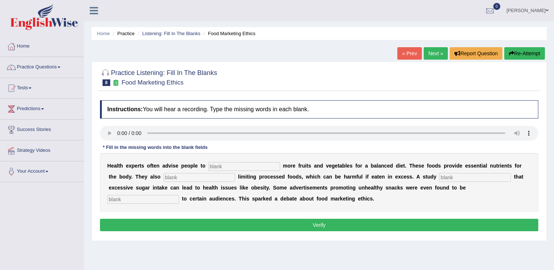
click at [208, 168] on input "text" at bounding box center [244, 166] width 72 height 9
type input "consume"
click at [439, 179] on input "text" at bounding box center [475, 177] width 72 height 9
type input "diagnose"
click at [163, 178] on input "text" at bounding box center [199, 177] width 72 height 9
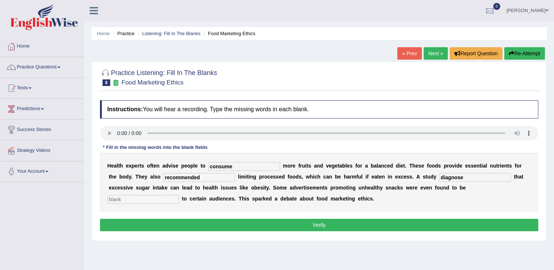
type input "recommended"
click at [179, 195] on input "text" at bounding box center [143, 199] width 72 height 9
type input "offensive"
click at [404, 222] on button "Verify" at bounding box center [319, 225] width 438 height 12
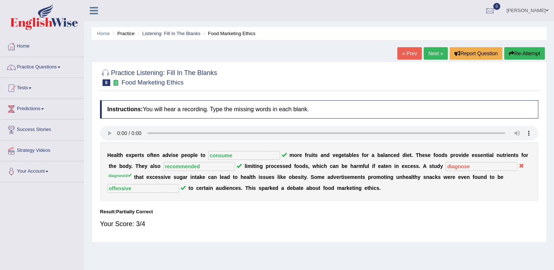
click at [60, 68] on span at bounding box center [59, 67] width 3 height 1
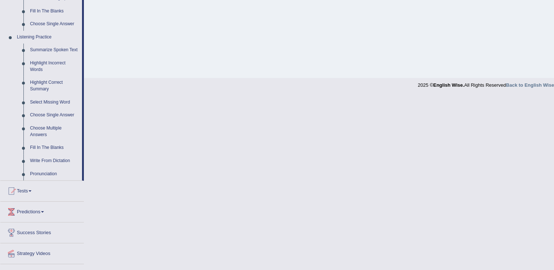
scroll to position [287, 0]
click at [54, 163] on link "Write From Dictation" at bounding box center [54, 162] width 55 height 13
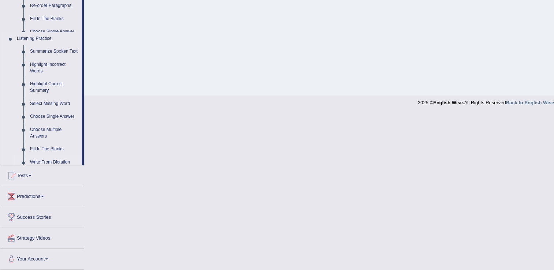
scroll to position [121, 0]
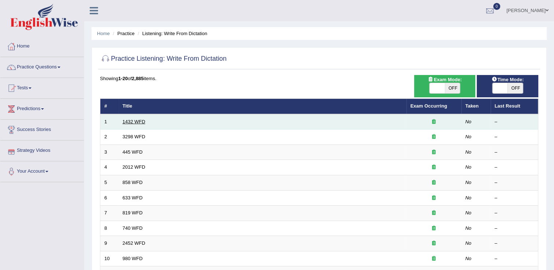
click at [133, 124] on link "1432 WFD" at bounding box center [134, 121] width 23 height 5
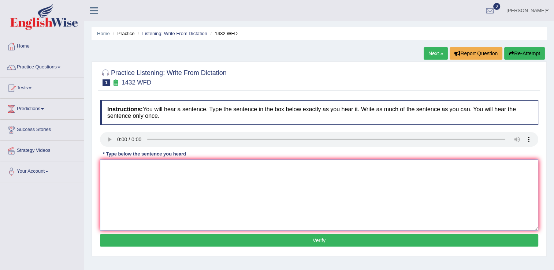
click at [103, 171] on textarea at bounding box center [319, 195] width 438 height 71
click at [129, 167] on textarea "more phisical activity is beneficial for your health" at bounding box center [319, 195] width 438 height 71
click at [127, 167] on textarea "more phisical activity is beneficial for your health" at bounding box center [319, 195] width 438 height 71
click at [108, 169] on textarea "more physical activity is beneficial for your health" at bounding box center [319, 195] width 438 height 71
click at [108, 170] on textarea "more physical activity is beneficial for your health" at bounding box center [319, 195] width 438 height 71
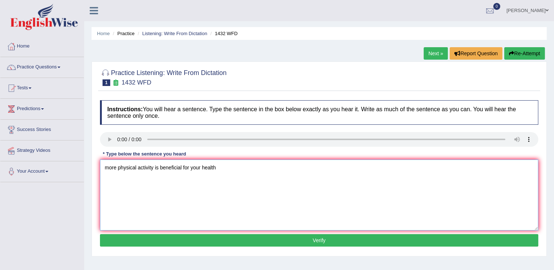
click at [108, 166] on textarea "more physical activity is beneficial for your health" at bounding box center [319, 195] width 438 height 71
click at [216, 168] on textarea "More physical activity is beneficial for your health" at bounding box center [319, 195] width 438 height 71
type textarea "More physical activity is beneficial for your health."
click at [256, 235] on button "Verify" at bounding box center [319, 240] width 438 height 12
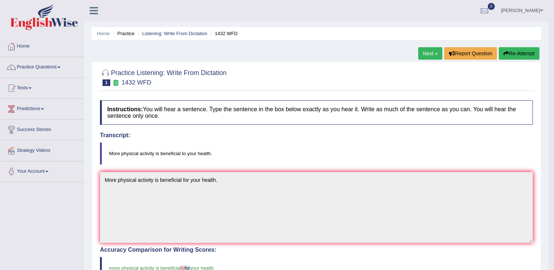
click at [436, 53] on link "Next »" at bounding box center [430, 53] width 24 height 12
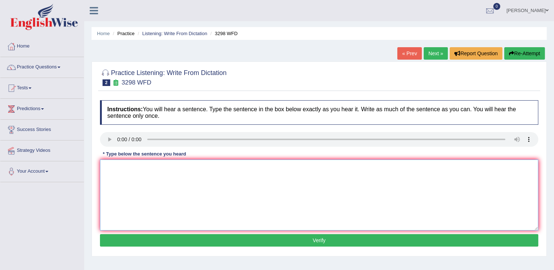
click at [108, 171] on textarea at bounding box center [319, 195] width 438 height 71
type textarea "a"
click at [168, 171] on textarea "Animal behavior seemed similar aspects as human behaviors." at bounding box center [319, 195] width 438 height 71
click at [220, 171] on textarea "Animal behavior seemed to have similar aspects as human behaviors." at bounding box center [319, 195] width 438 height 71
click at [218, 167] on textarea "Animal behavior seemed to have similar aspects as human behaviors." at bounding box center [319, 195] width 438 height 71
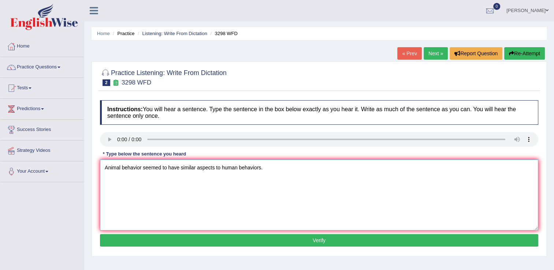
type textarea "Animal behavior seemed to have similar aspects to human behaviors."
click at [231, 241] on button "Verify" at bounding box center [319, 240] width 438 height 12
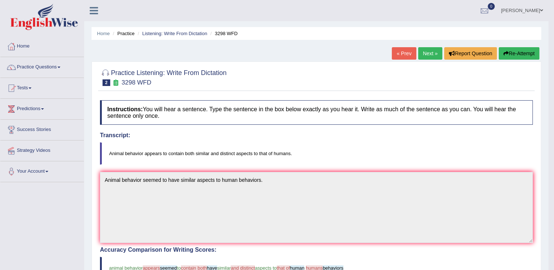
click at [432, 53] on link "Next »" at bounding box center [430, 53] width 24 height 12
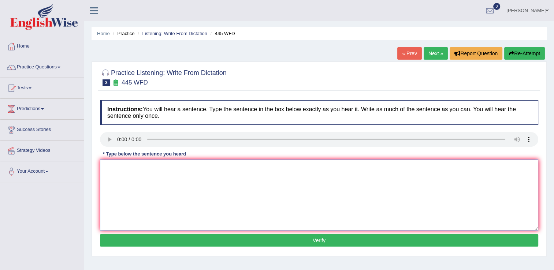
click at [114, 170] on textarea at bounding box center [319, 195] width 438 height 71
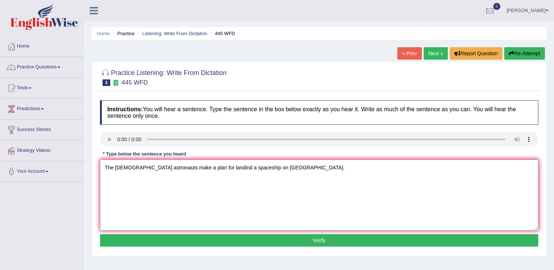
type textarea "The [DEMOGRAPHIC_DATA] astronauts make a plan for landind a spaceship on [GEOGR…"
click at [235, 240] on button "Verify" at bounding box center [319, 240] width 438 height 12
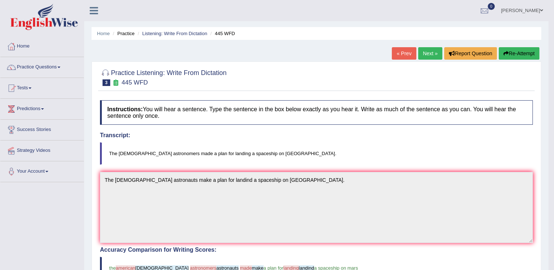
click at [429, 55] on link "Next »" at bounding box center [430, 53] width 24 height 12
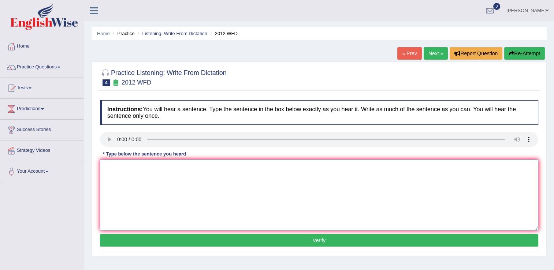
click at [114, 170] on textarea at bounding box center [319, 195] width 438 height 71
type textarea "There is a great deed to debate on this topic."
click at [167, 243] on button "Verify" at bounding box center [319, 240] width 438 height 12
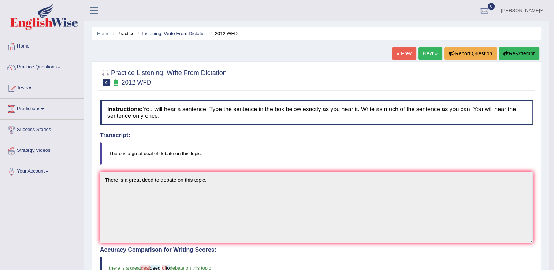
click at [434, 52] on link "Next »" at bounding box center [430, 53] width 24 height 12
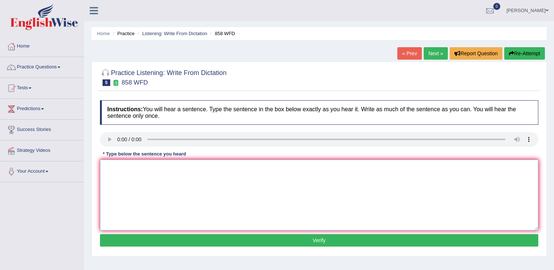
click at [105, 171] on textarea at bounding box center [319, 195] width 438 height 71
type textarea "t"
click at [128, 171] on textarea "The here when facts check by the historians" at bounding box center [319, 195] width 438 height 71
type textarea "The here when facts are checked by the historians"
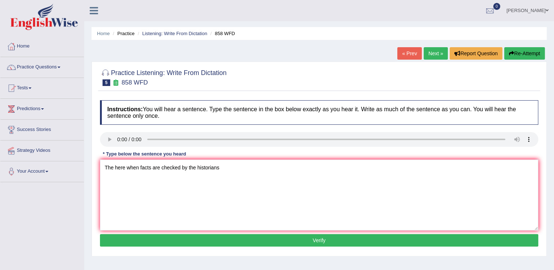
click at [210, 239] on button "Verify" at bounding box center [319, 240] width 438 height 12
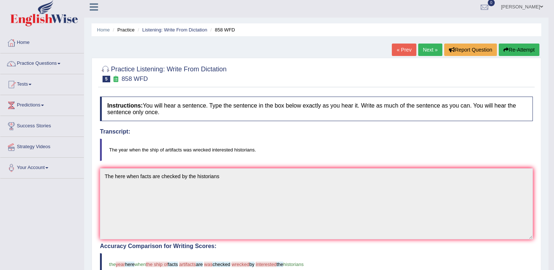
scroll to position [3, 0]
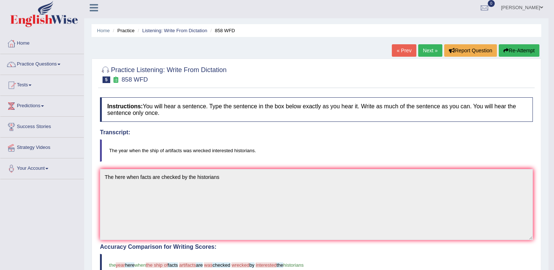
click at [423, 49] on link "Next »" at bounding box center [430, 50] width 24 height 12
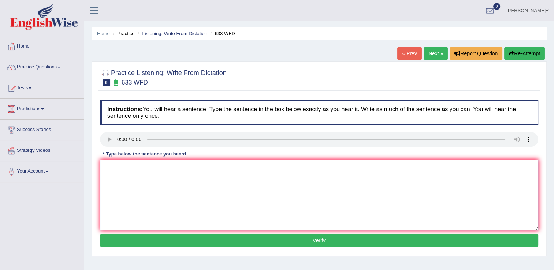
click at [110, 171] on textarea at bounding box center [319, 195] width 438 height 71
type textarea "Research shows that exercise makes us feel better."
click at [159, 239] on button "Verify" at bounding box center [319, 240] width 438 height 12
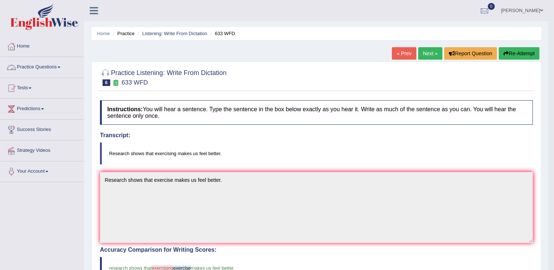
click at [63, 66] on link "Practice Questions" at bounding box center [42, 66] width 84 height 18
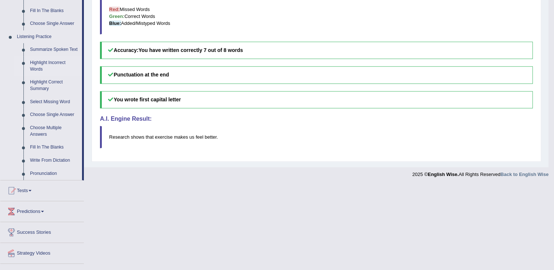
scroll to position [290, 0]
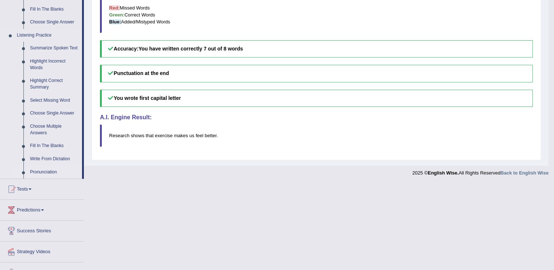
click at [41, 174] on link "Pronunciation" at bounding box center [54, 172] width 55 height 13
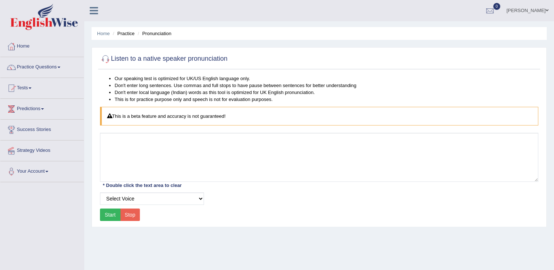
click at [103, 214] on button "Start" at bounding box center [110, 215] width 21 height 12
click at [117, 198] on select "Select Voice" at bounding box center [152, 199] width 104 height 12
click at [201, 198] on select "Select Voice" at bounding box center [152, 199] width 104 height 12
click at [100, 193] on select "Select Voice" at bounding box center [152, 199] width 104 height 12
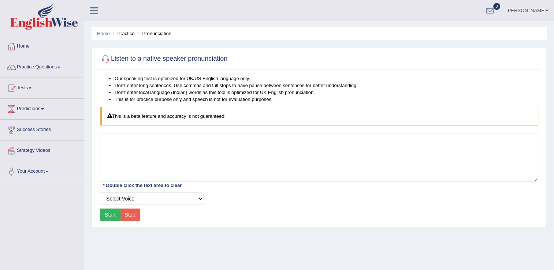
click at [110, 213] on button "Start" at bounding box center [110, 215] width 21 height 12
click at [115, 77] on li "Our speaking test is optimized for UK/US English language only." at bounding box center [327, 78] width 424 height 7
click at [110, 185] on div "* Double click the text area to clear" at bounding box center [142, 186] width 85 height 8
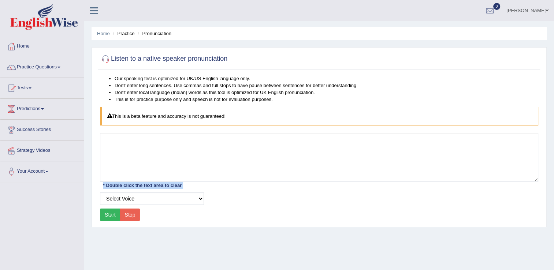
click at [110, 185] on div "* Double click the text area to clear" at bounding box center [142, 186] width 85 height 8
drag, startPoint x: 110, startPoint y: 185, endPoint x: 176, endPoint y: 198, distance: 67.2
click at [176, 198] on select "Select Voice" at bounding box center [152, 199] width 104 height 12
click at [130, 195] on select "Select Voice" at bounding box center [152, 199] width 104 height 12
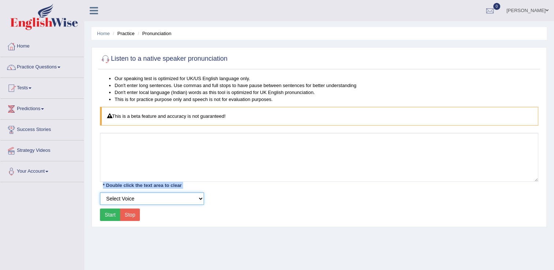
click at [130, 195] on select "Select Voice" at bounding box center [152, 199] width 104 height 12
click at [114, 195] on select "Select Voice" at bounding box center [152, 199] width 104 height 12
click at [100, 193] on select "Select Voice" at bounding box center [152, 199] width 104 height 12
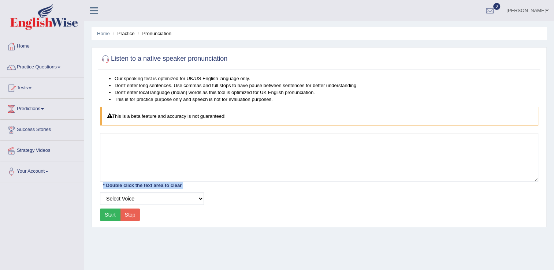
click at [114, 210] on button "Start" at bounding box center [110, 215] width 21 height 12
click at [110, 215] on button "Start" at bounding box center [110, 215] width 21 height 12
click at [190, 215] on div "Our speaking test is optimized for UK/US English language only. Don't enter lon…" at bounding box center [319, 149] width 442 height 148
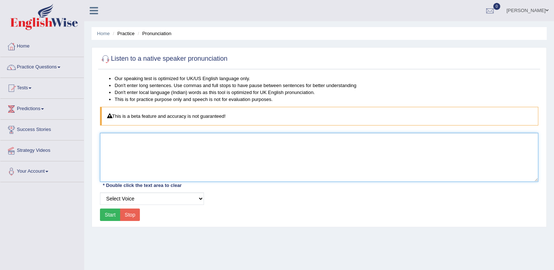
click at [110, 141] on textarea at bounding box center [319, 157] width 438 height 49
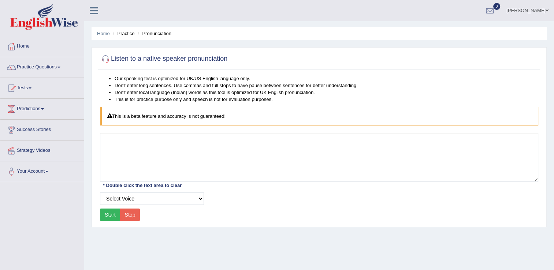
click at [137, 115] on div "This is a beta feature and accuracy is not guaranteed!" at bounding box center [319, 116] width 438 height 19
click at [110, 115] on icon at bounding box center [109, 116] width 5 height 5
click at [104, 114] on div "This is a beta feature and accuracy is not guaranteed!" at bounding box center [319, 116] width 438 height 19
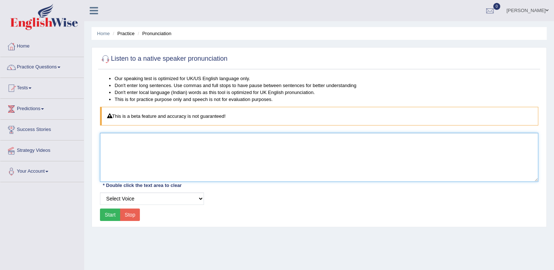
click at [131, 163] on textarea at bounding box center [319, 157] width 438 height 49
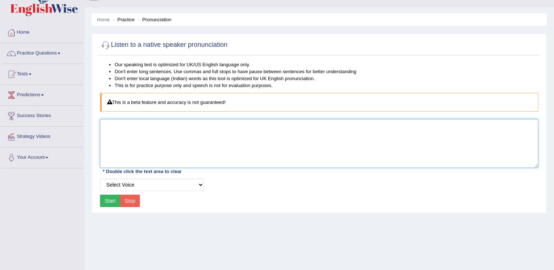
scroll to position [14, 0]
click at [105, 124] on textarea at bounding box center [319, 143] width 438 height 49
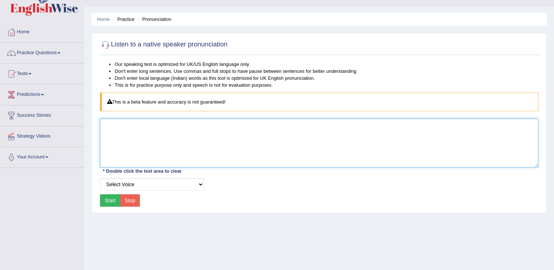
click at [105, 124] on textarea at bounding box center [319, 143] width 438 height 49
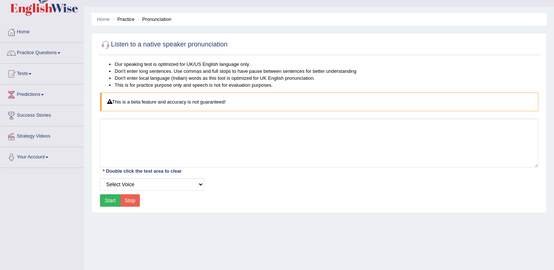
click at [108, 201] on button "Start" at bounding box center [110, 201] width 21 height 12
click at [108, 201] on div "Start Stop" at bounding box center [120, 201] width 40 height 12
click at [108, 201] on button "Start" at bounding box center [110, 201] width 21 height 12
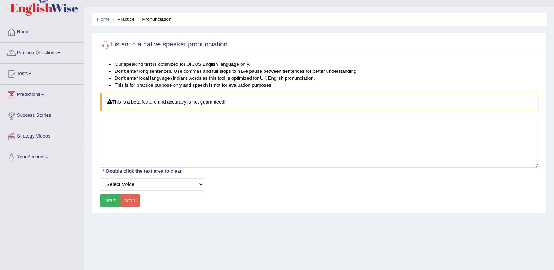
click at [108, 201] on button "Start" at bounding box center [110, 201] width 21 height 12
click at [108, 201] on div "Start Stop" at bounding box center [120, 201] width 40 height 12
click at [108, 201] on button "Start" at bounding box center [110, 201] width 21 height 12
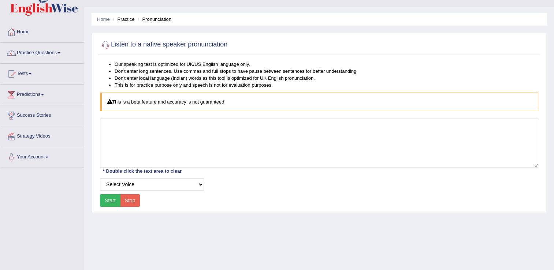
click at [108, 201] on div "Start Stop" at bounding box center [120, 201] width 40 height 12
click at [108, 201] on button "Start" at bounding box center [110, 201] width 21 height 12
click at [108, 201] on div "Start Stop" at bounding box center [120, 201] width 40 height 12
drag, startPoint x: 108, startPoint y: 201, endPoint x: 77, endPoint y: 194, distance: 32.1
click at [77, 194] on div "Toggle navigation Home Practice Questions Speaking Practice Read Aloud Repeat S…" at bounding box center [277, 176] width 554 height 381
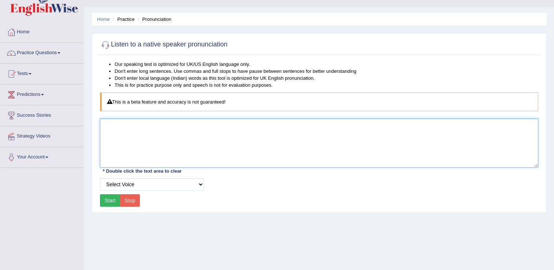
click at [109, 138] on textarea at bounding box center [319, 143] width 438 height 49
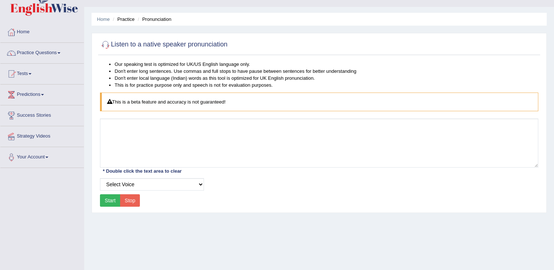
click at [97, 42] on div "Listen to a native speaker pronunciation Our speaking test is optimized for UK/…" at bounding box center [319, 123] width 455 height 180
click at [107, 45] on div at bounding box center [105, 44] width 11 height 11
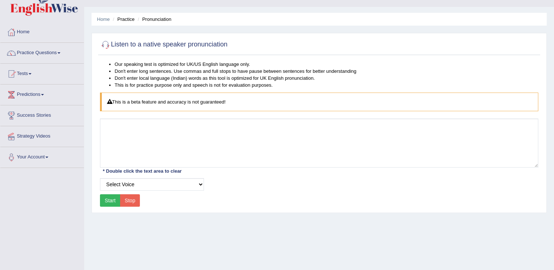
click at [107, 45] on div at bounding box center [105, 44] width 11 height 11
drag, startPoint x: 107, startPoint y: 45, endPoint x: 106, endPoint y: 40, distance: 4.8
click at [106, 40] on div at bounding box center [105, 44] width 11 height 11
click at [60, 52] on span at bounding box center [59, 52] width 3 height 1
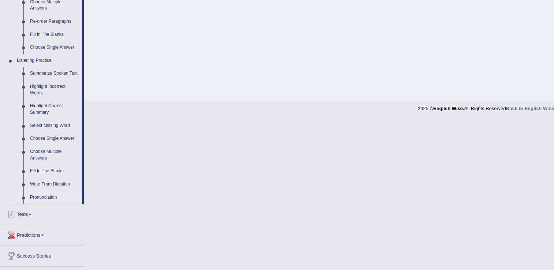
scroll to position [263, 0]
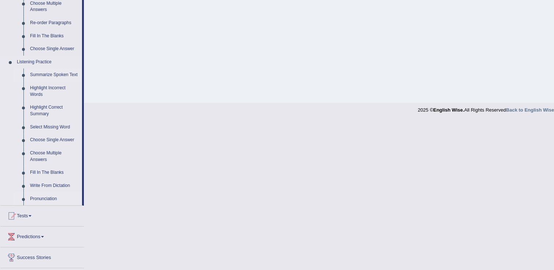
click at [58, 75] on link "Summarize Spoken Text" at bounding box center [54, 75] width 55 height 13
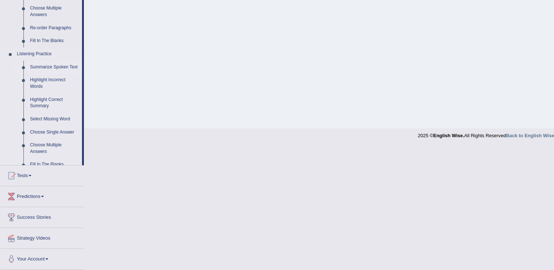
scroll to position [114, 0]
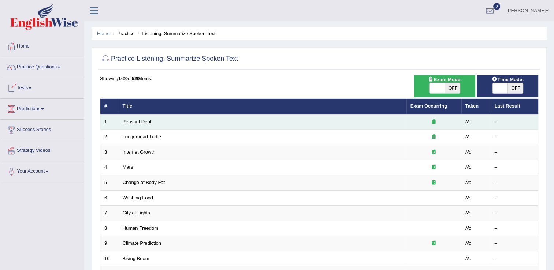
click at [129, 123] on link "Peasant Debt" at bounding box center [137, 121] width 29 height 5
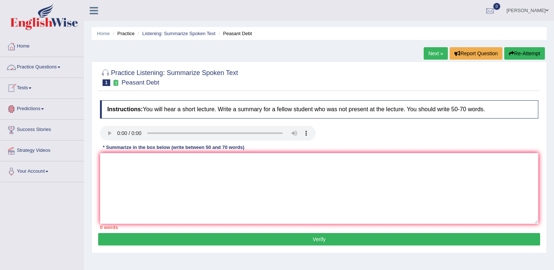
click at [60, 68] on span at bounding box center [59, 67] width 3 height 1
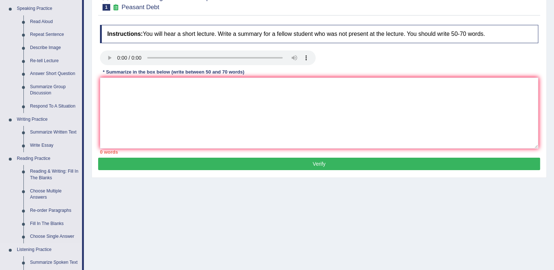
scroll to position [66, 0]
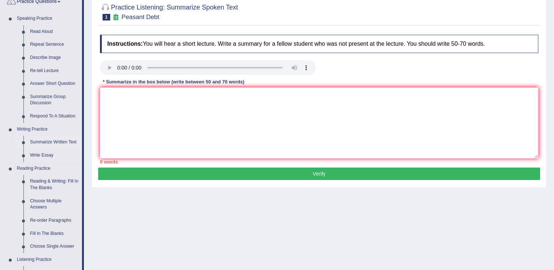
click at [41, 143] on link "Summarize Written Text" at bounding box center [54, 142] width 55 height 13
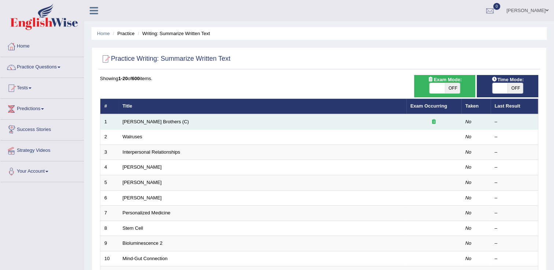
click at [120, 119] on td "[PERSON_NAME] Brothers (C)" at bounding box center [263, 121] width 288 height 15
click at [124, 121] on link "[PERSON_NAME] Brothers (C)" at bounding box center [156, 121] width 66 height 5
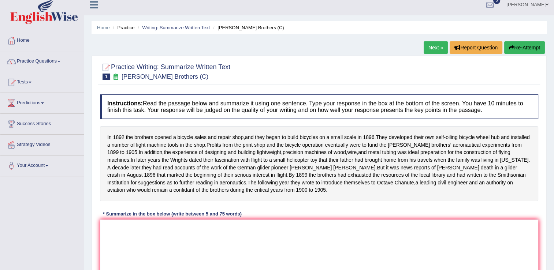
scroll to position [1, 0]
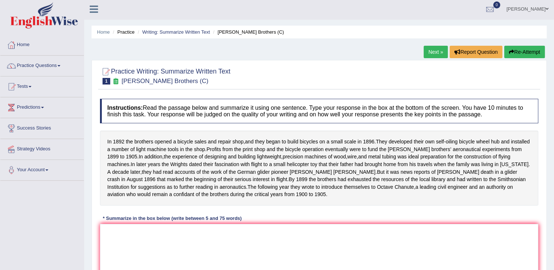
click at [60, 66] on span at bounding box center [59, 65] width 3 height 1
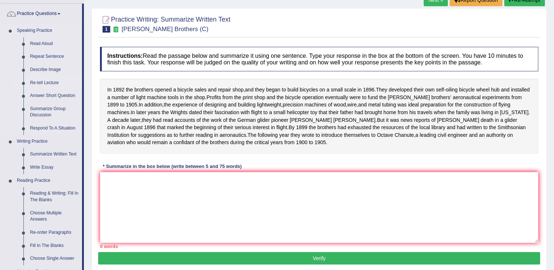
scroll to position [63, 0]
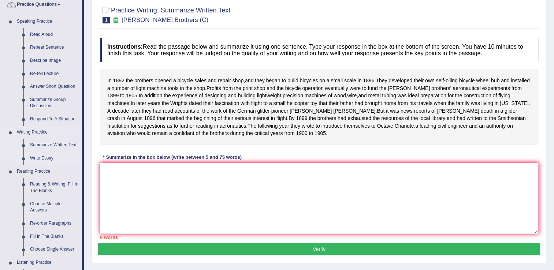
click at [38, 163] on link "Write Essay" at bounding box center [54, 158] width 55 height 13
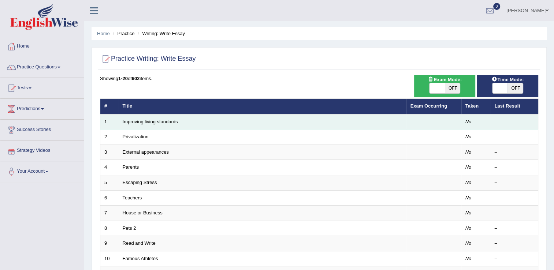
click at [140, 124] on td "Improving living standards" at bounding box center [263, 121] width 288 height 15
drag, startPoint x: 140, startPoint y: 124, endPoint x: 154, endPoint y: 121, distance: 14.3
click at [154, 121] on link "Improving living standards" at bounding box center [150, 121] width 55 height 5
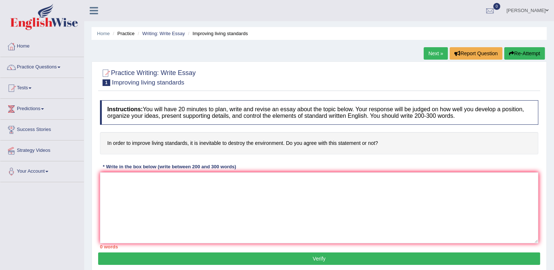
click at [60, 69] on link "Practice Questions" at bounding box center [42, 66] width 84 height 18
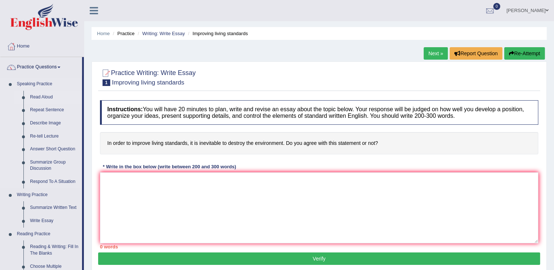
click at [50, 97] on link "Read Aloud" at bounding box center [54, 97] width 55 height 13
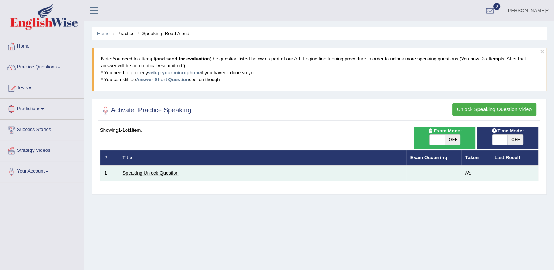
click at [132, 171] on link "Speaking Unlock Question" at bounding box center [151, 172] width 56 height 5
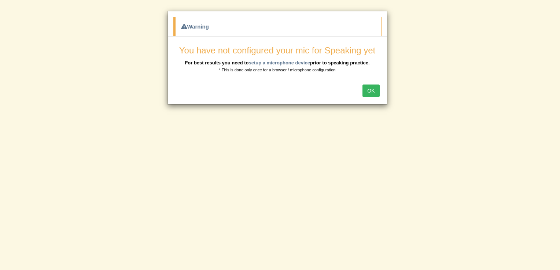
click at [371, 90] on button "OK" at bounding box center [370, 91] width 17 height 12
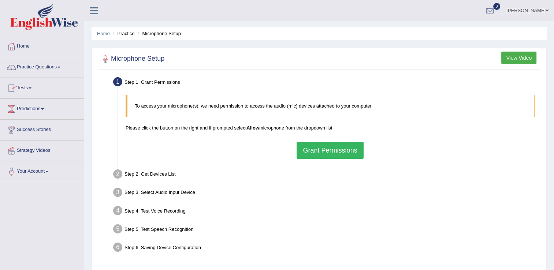
click at [59, 70] on link "Practice Questions" at bounding box center [42, 66] width 84 height 18
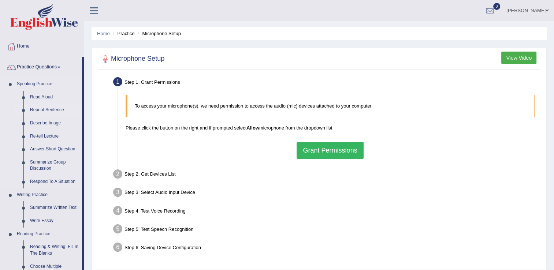
click at [38, 112] on link "Repeat Sentence" at bounding box center [54, 110] width 55 height 13
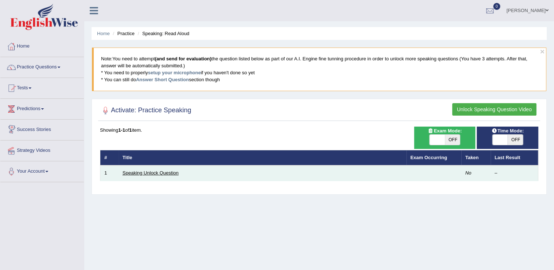
click at [136, 172] on link "Speaking Unlock Question" at bounding box center [151, 172] width 56 height 5
